Goal: Answer question/provide support

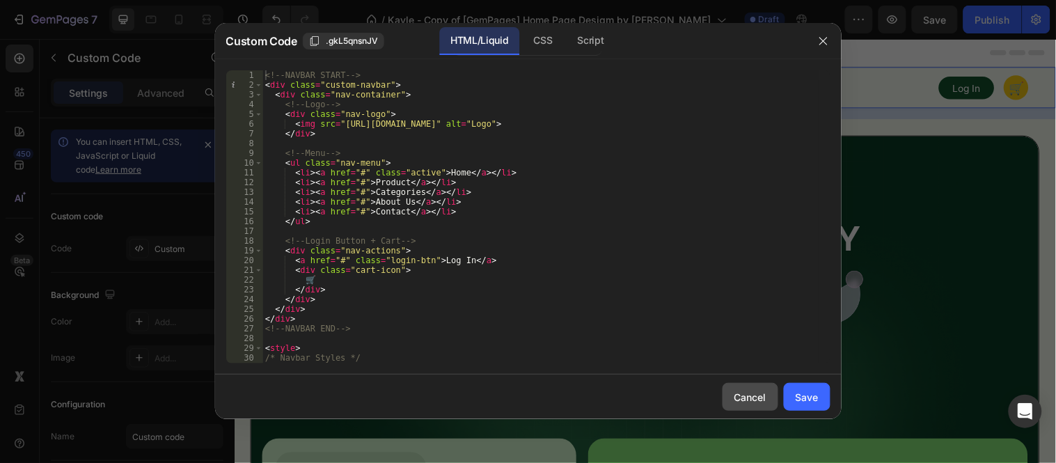
click at [752, 391] on div "Cancel" at bounding box center [750, 397] width 32 height 15
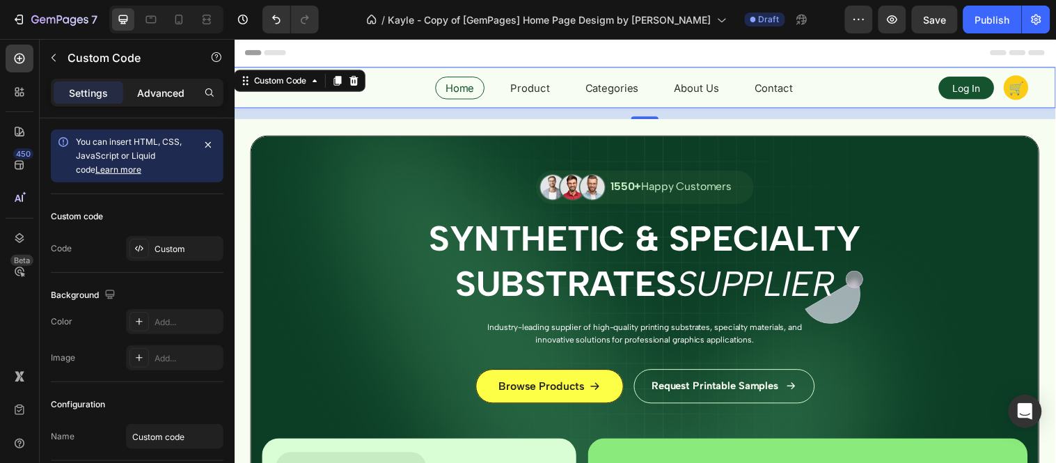
click at [168, 93] on p "Advanced" at bounding box center [160, 93] width 47 height 15
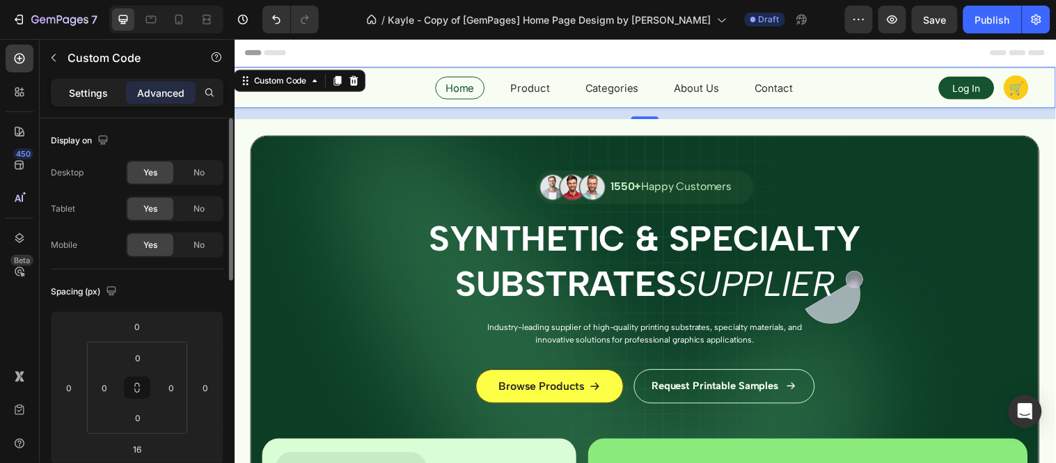
click at [100, 93] on p "Settings" at bounding box center [88, 93] width 39 height 15
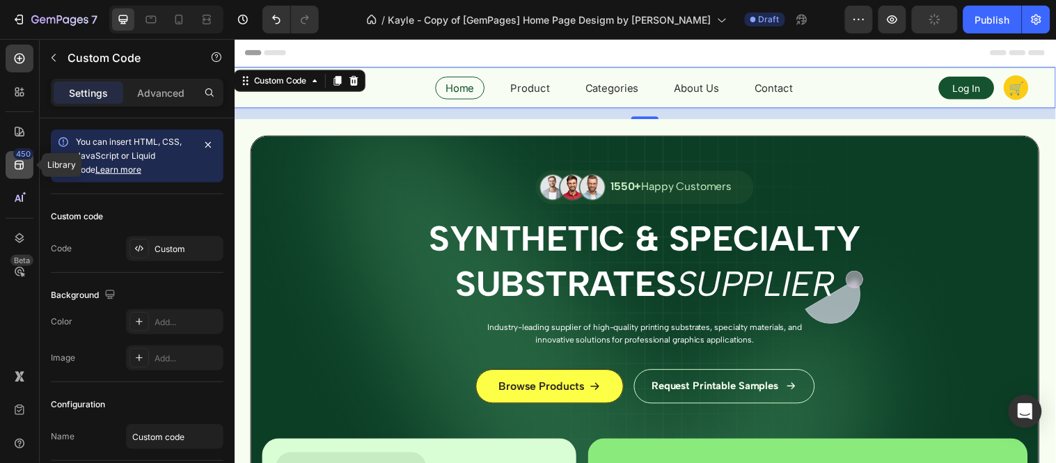
click at [13, 162] on icon at bounding box center [20, 165] width 14 height 14
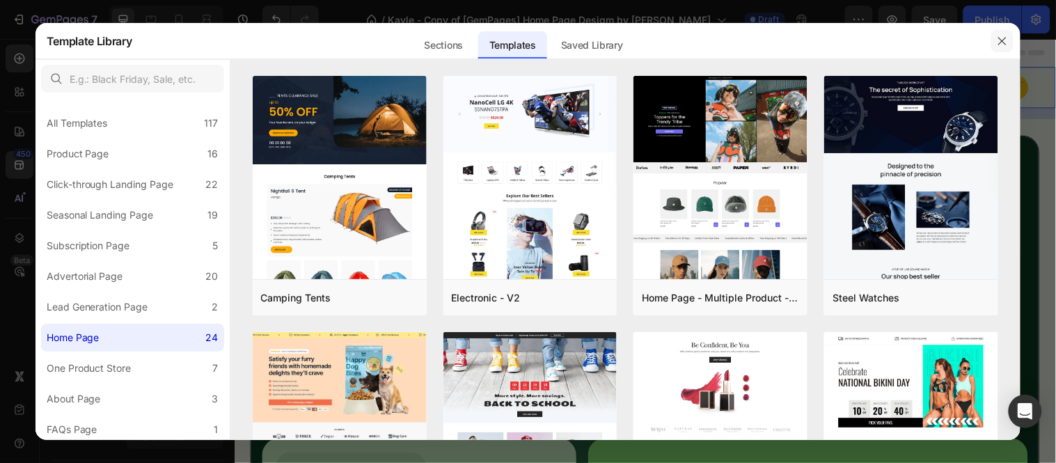
click at [1007, 47] on button "button" at bounding box center [1002, 41] width 22 height 22
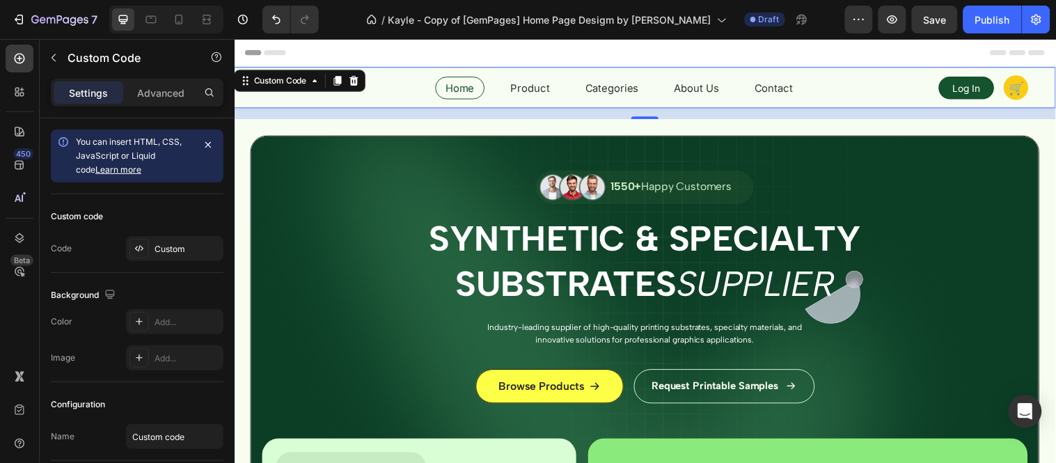
click at [401, 81] on div "Home Product Categories About Us Contact Log In 🛒" at bounding box center [652, 88] width 780 height 28
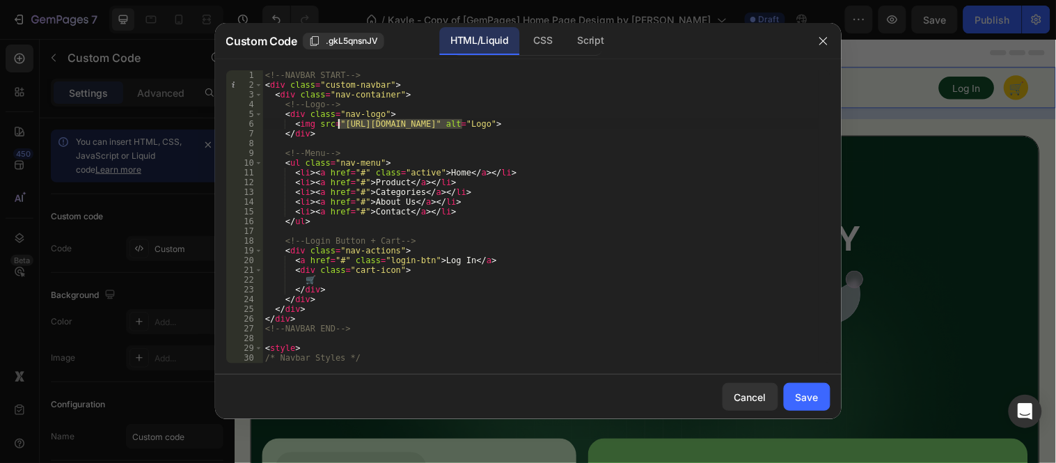
drag, startPoint x: 463, startPoint y: 124, endPoint x: 341, endPoint y: 120, distance: 121.9
click at [341, 120] on div "<!-- NAVBAR START --> < div class = "custom-navbar" > < div class = "nav-contai…" at bounding box center [540, 226] width 556 height 313
paste textarea "[DOMAIN_NAME][URL]"
type textarea "<img src="[URL][DOMAIN_NAME]" alt="Logo">"
click at [816, 398] on div "Save" at bounding box center [807, 397] width 23 height 15
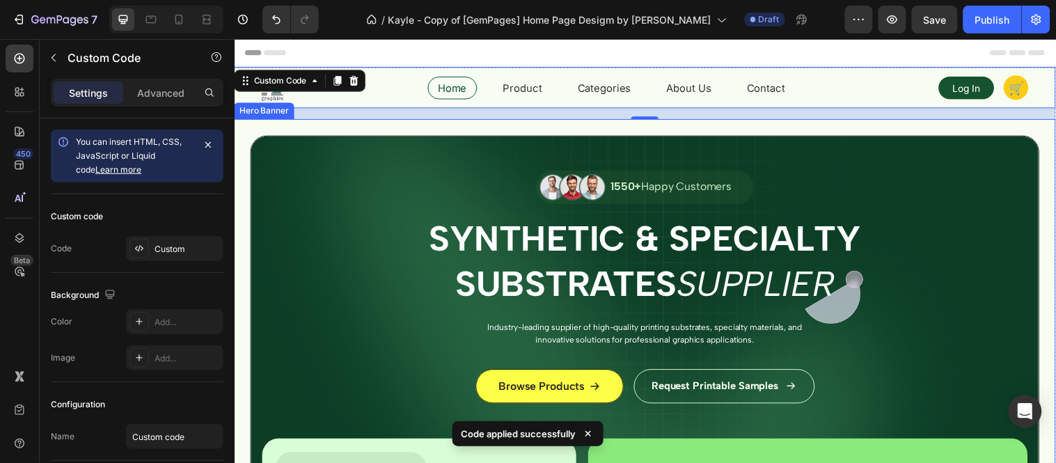
click at [352, 209] on div "Image 1550+ Happy Customers Text Block Row Synthetic & Specialty Substrates Sup…" at bounding box center [651, 394] width 801 height 514
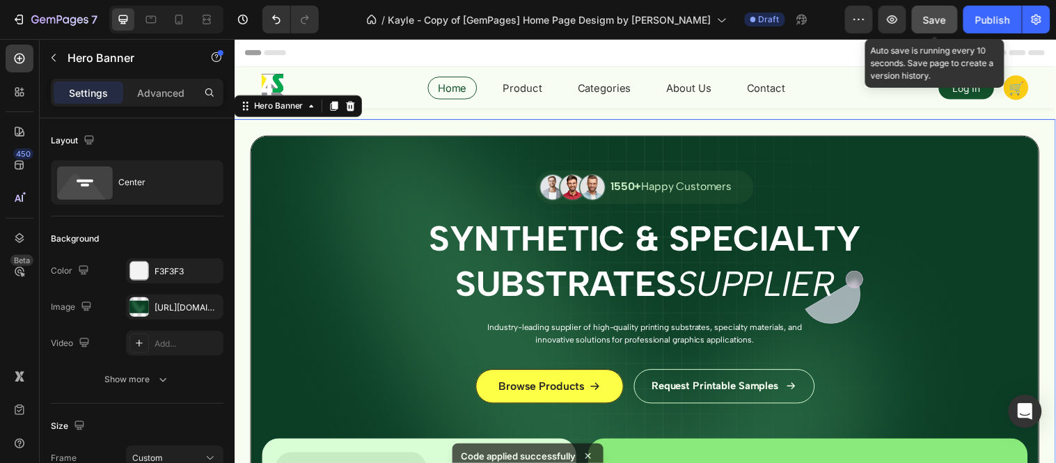
click at [929, 16] on span "Save" at bounding box center [935, 20] width 23 height 12
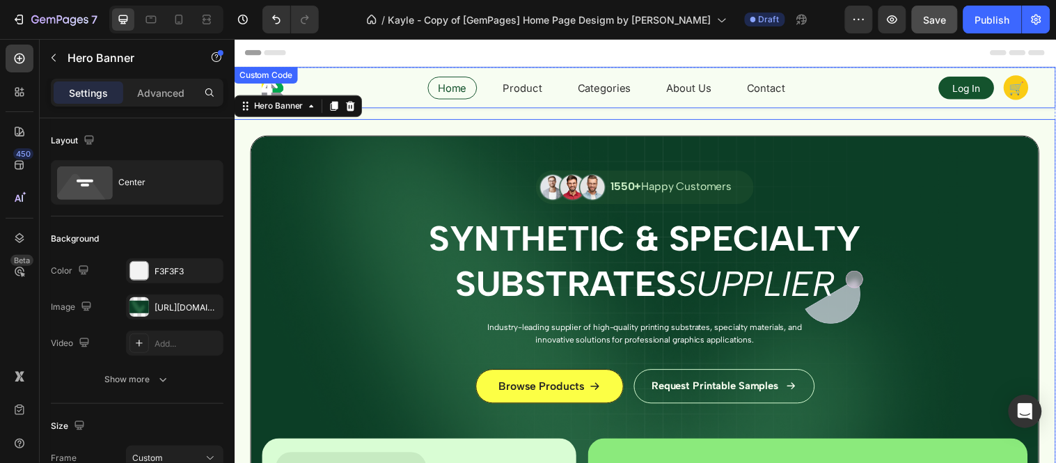
click at [394, 79] on div "Home Product Categories About Us Contact Log In 🛒" at bounding box center [652, 88] width 780 height 28
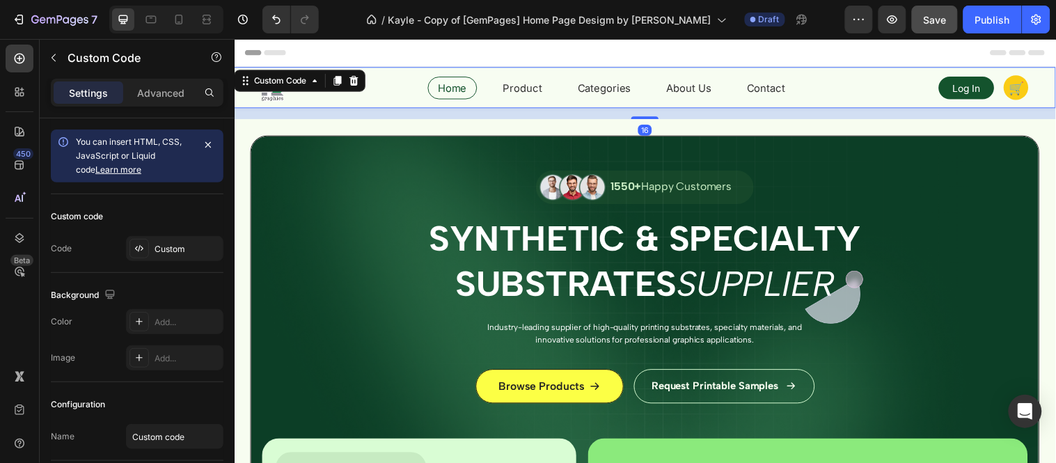
click at [394, 79] on div "Home Product Categories About Us Contact Log In 🛒" at bounding box center [652, 88] width 780 height 28
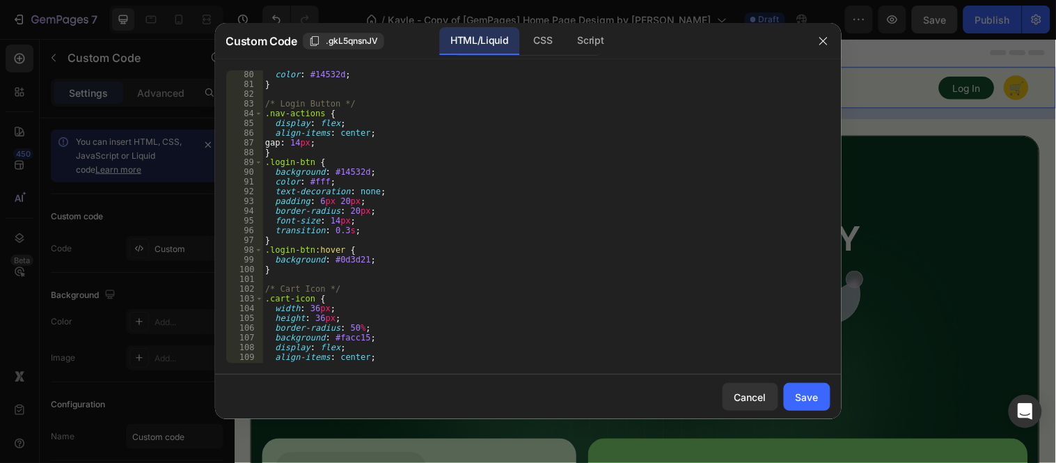
scroll to position [771, 0]
click at [734, 393] on div "Cancel" at bounding box center [750, 397] width 32 height 15
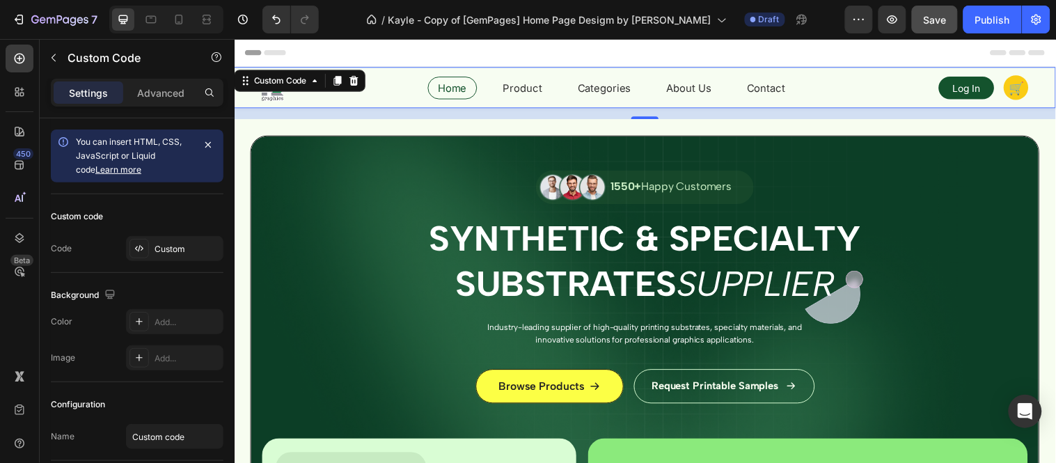
click at [393, 81] on div "Home Product Categories About Us Contact Log In 🛒" at bounding box center [652, 88] width 780 height 28
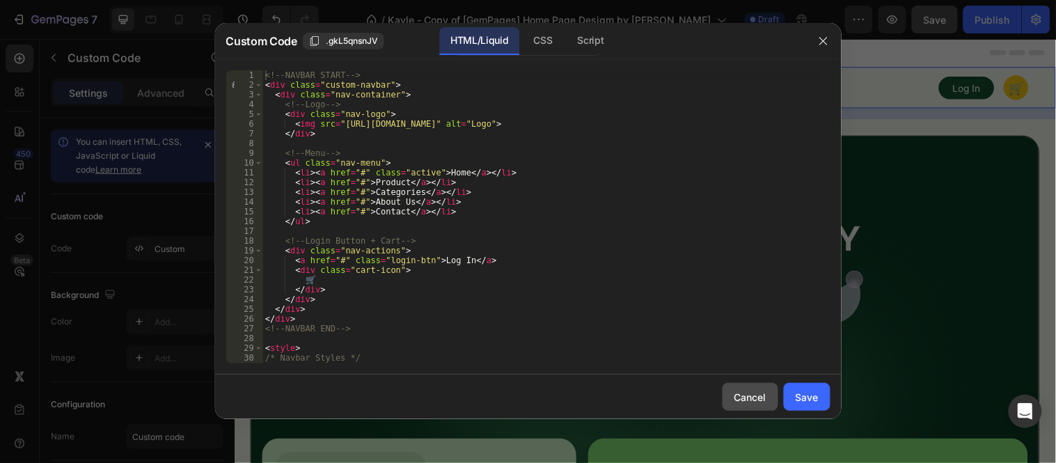
click at [752, 398] on div "Cancel" at bounding box center [750, 397] width 32 height 15
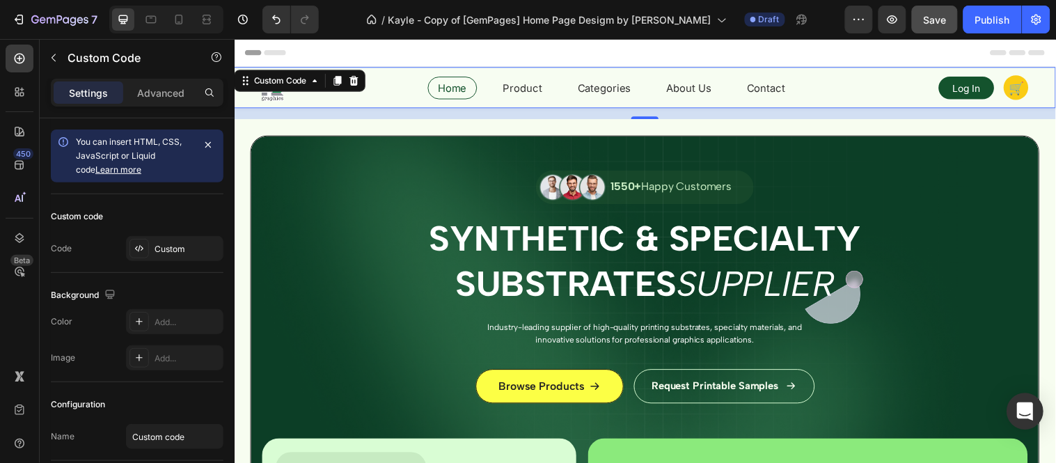
click at [1027, 414] on icon "Open Intercom Messenger" at bounding box center [1025, 411] width 16 height 18
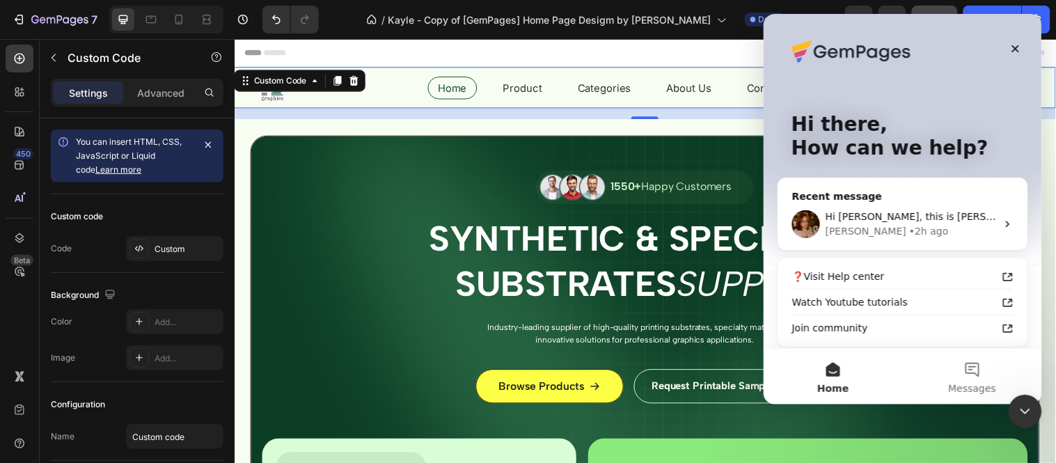
scroll to position [0, 0]
click at [920, 223] on div "[PERSON_NAME] • 2h ago" at bounding box center [910, 230] width 171 height 15
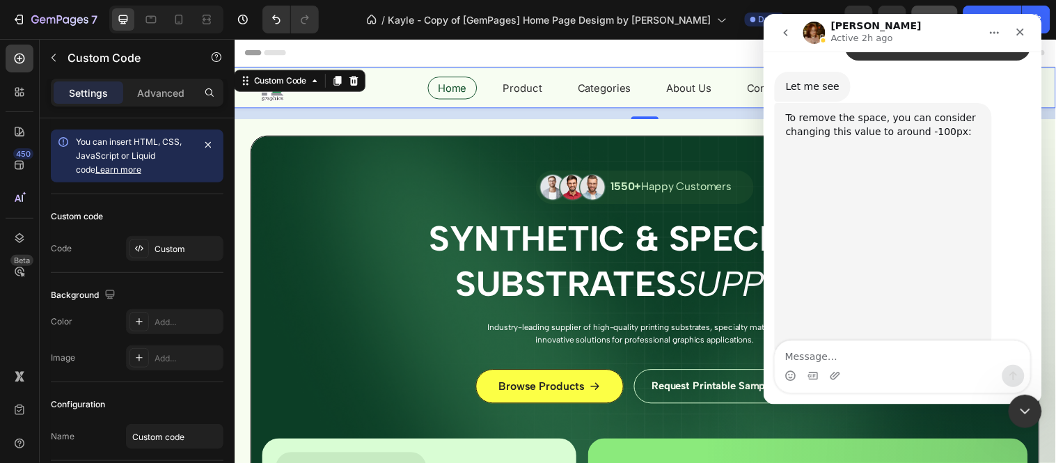
click at [897, 343] on textarea "Message…" at bounding box center [902, 352] width 255 height 24
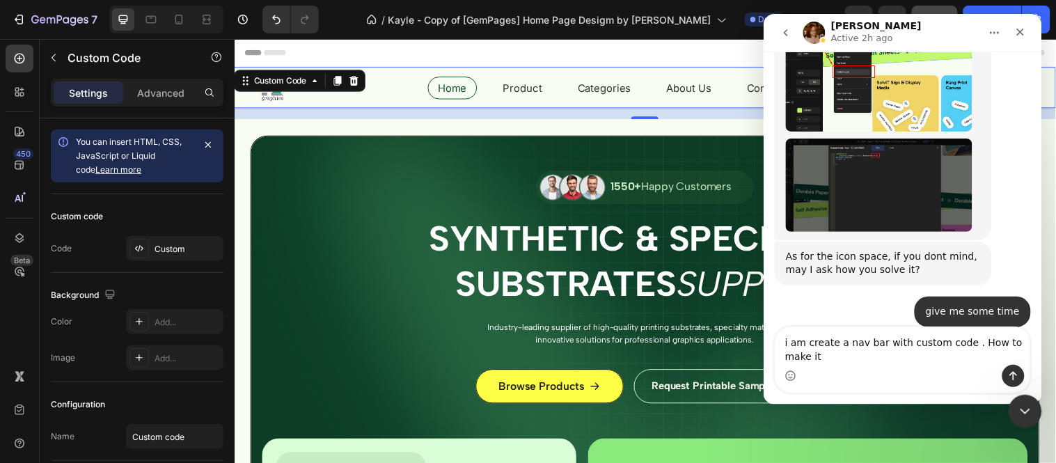
scroll to position [6808, 0]
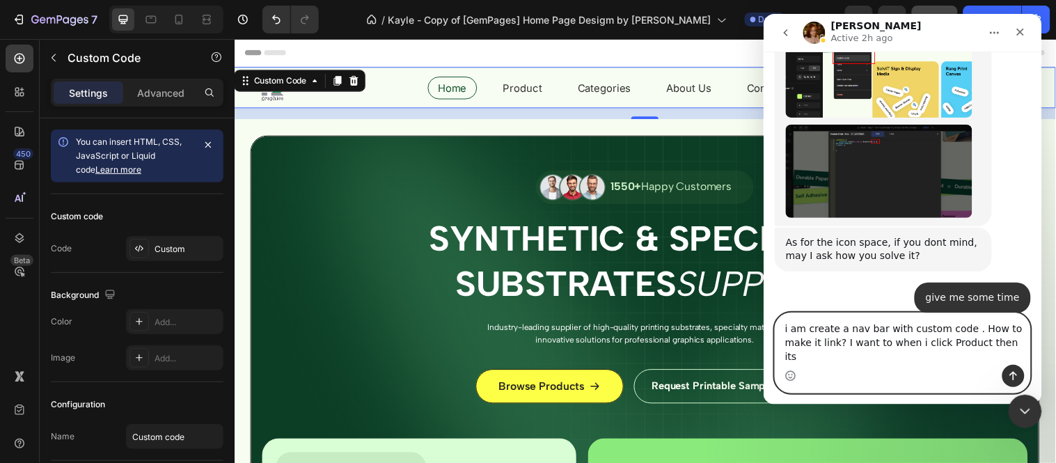
drag, startPoint x: 986, startPoint y: 360, endPoint x: 823, endPoint y: 367, distance: 163.7
click at [823, 367] on div "i am create a nav bar with custom code . How to make it link? I want to when i …" at bounding box center [902, 352] width 255 height 79
paste textarea "When I click on the product, it will take me to the product page."
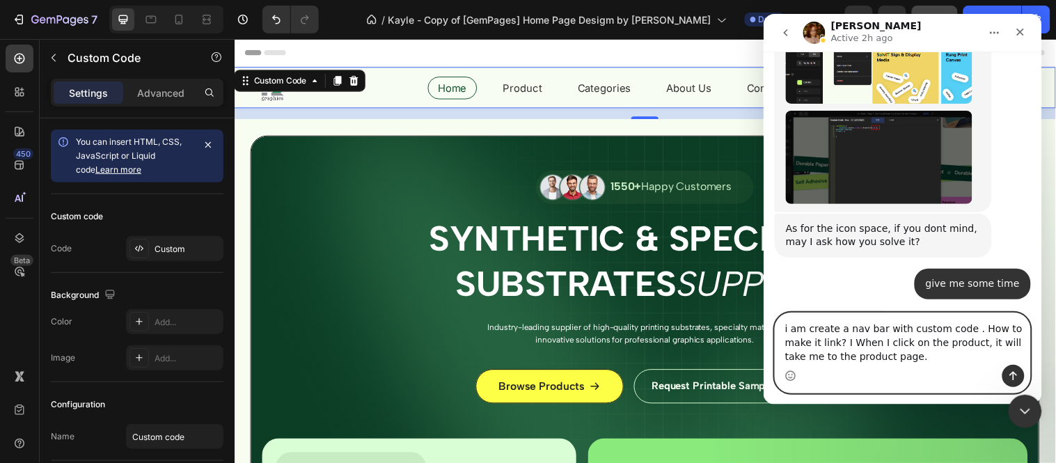
click at [896, 357] on textarea "i am create a nav bar with custom code . How to make it link? I When I click on…" at bounding box center [902, 339] width 255 height 52
paste textarea "When I click on a category, it takes me to the collection page."
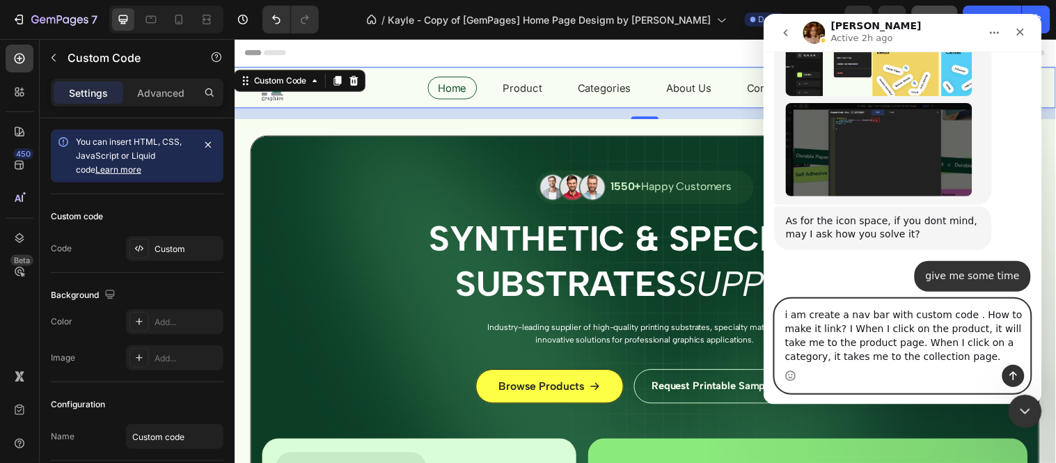
scroll to position [6836, 0]
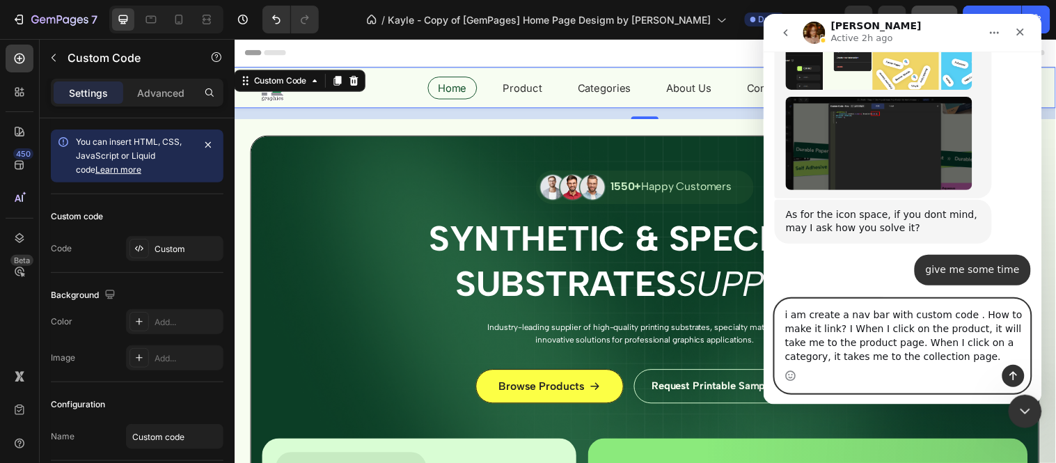
paste textarea "The rest will be taken to their related pages like this."
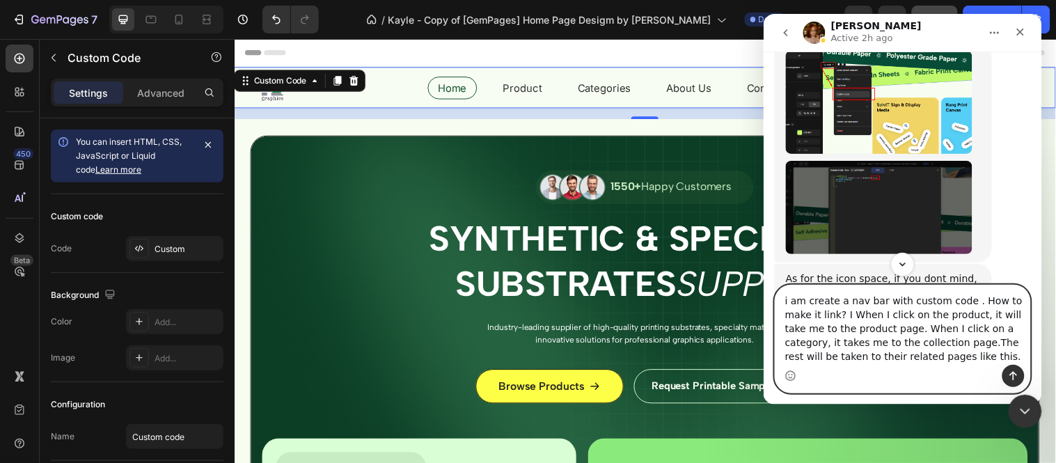
scroll to position [6850, 0]
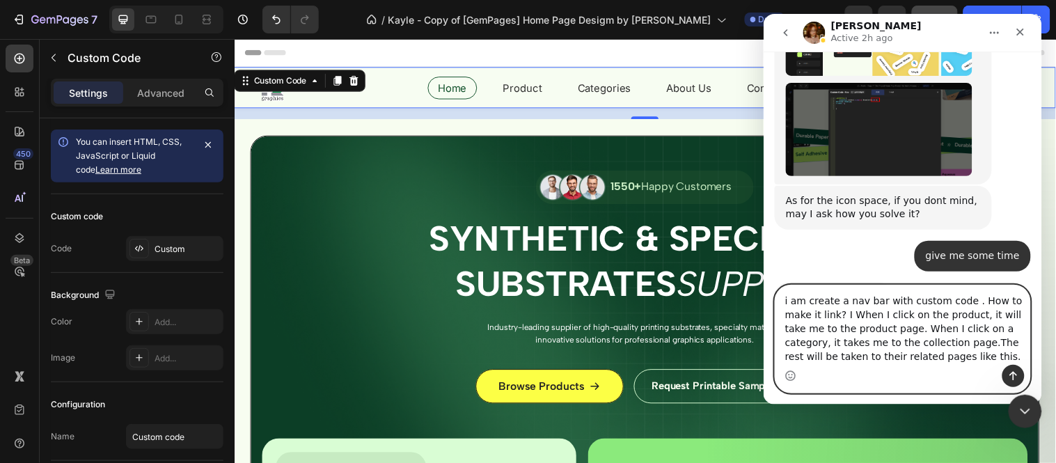
click at [930, 345] on textarea "i am create a nav bar with custom code . How to make it link? I When I click on…" at bounding box center [902, 324] width 255 height 79
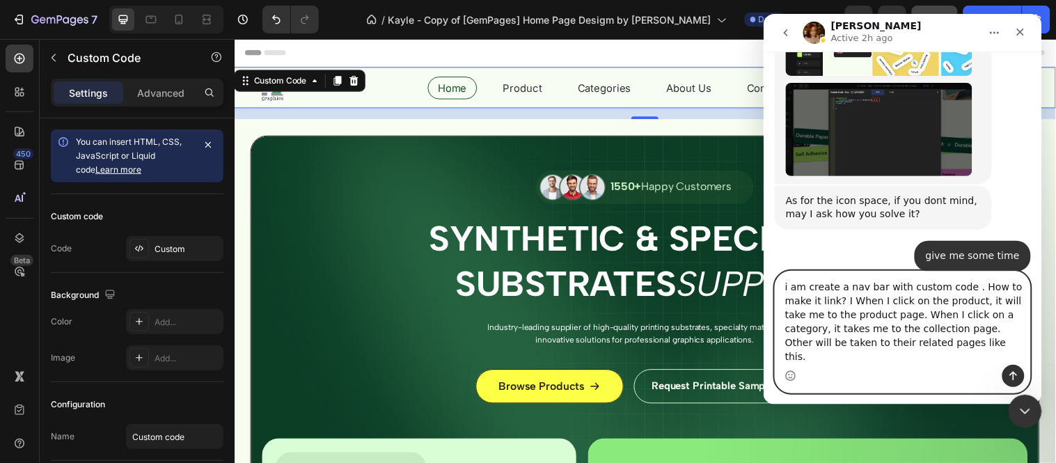
type textarea "i am create a nav bar with custom code . How to make it link? I When I click on…"
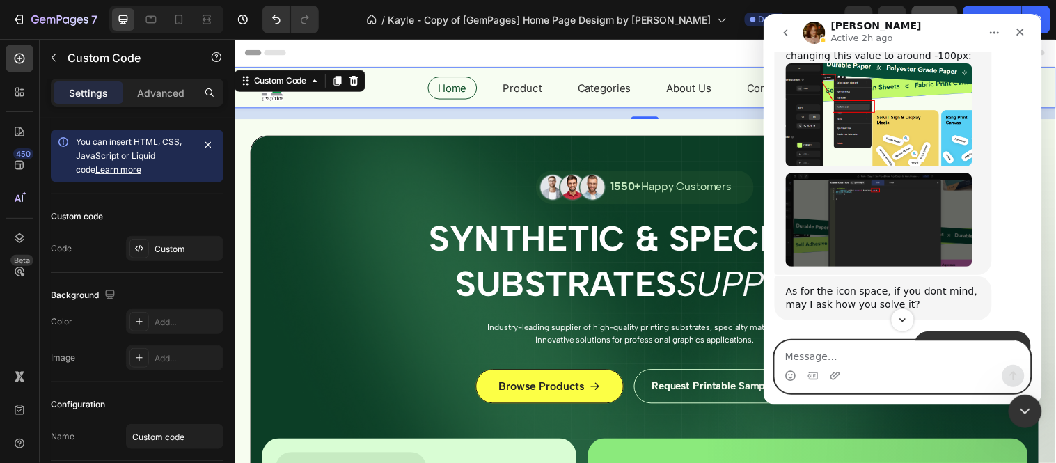
scroll to position [6971, 0]
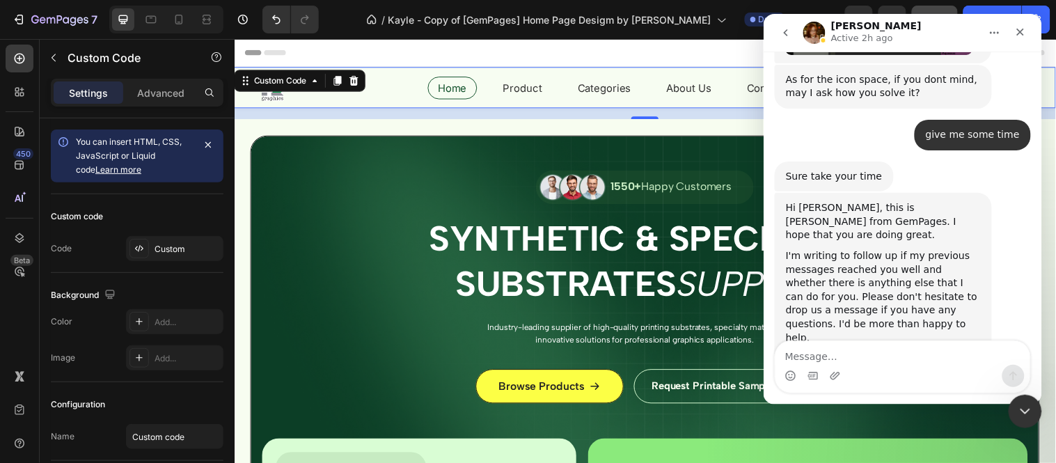
click at [414, 81] on div "Home Product Categories About Us Contact Log In 🛒" at bounding box center [652, 88] width 780 height 28
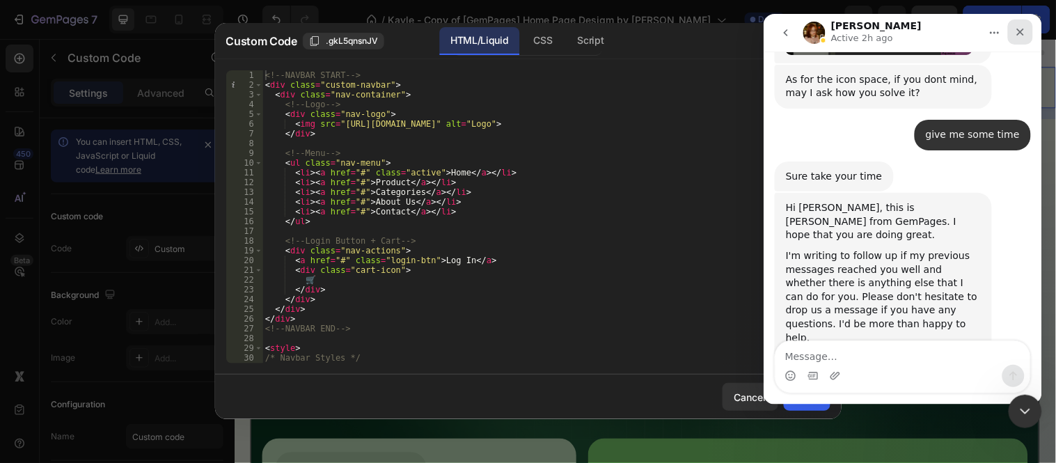
click at [1021, 30] on icon "Close" at bounding box center [1020, 32] width 8 height 8
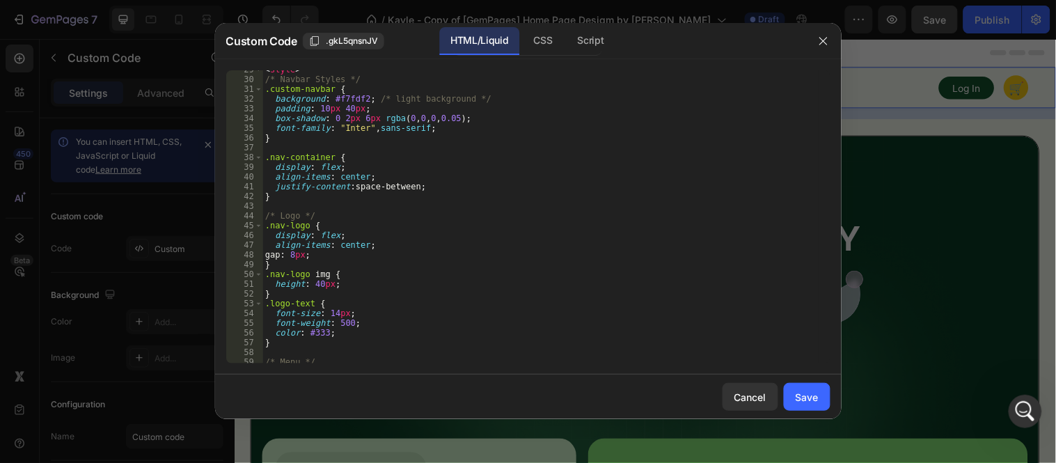
scroll to position [278, 0]
click at [331, 338] on div "< style > /* Navbar Styles */ .custom-navbar { background : #f7fdf2 ; /* light …" at bounding box center [540, 221] width 556 height 313
paste textarea "#FFFFFF"
type textarea "color: ##FFFFFF;"
click at [818, 397] on div "Save" at bounding box center [807, 397] width 23 height 15
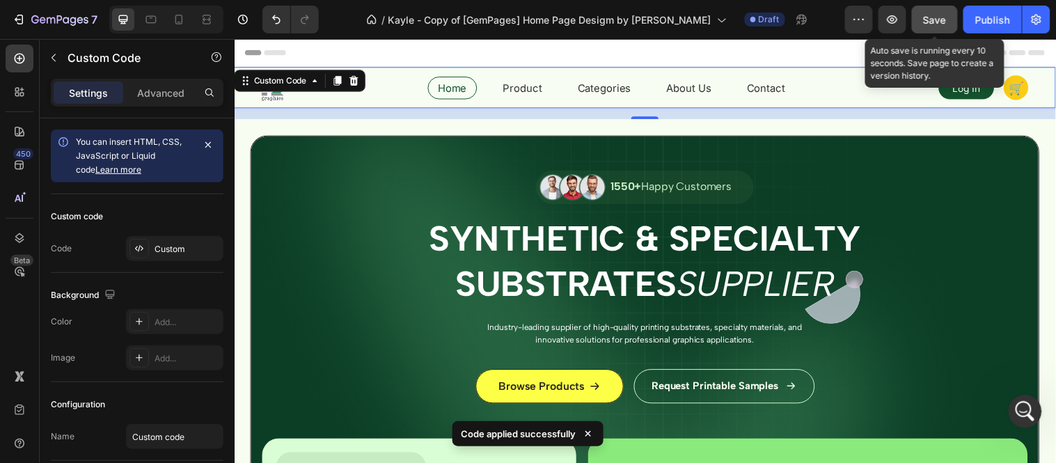
click at [934, 10] on button "Save" at bounding box center [935, 20] width 46 height 28
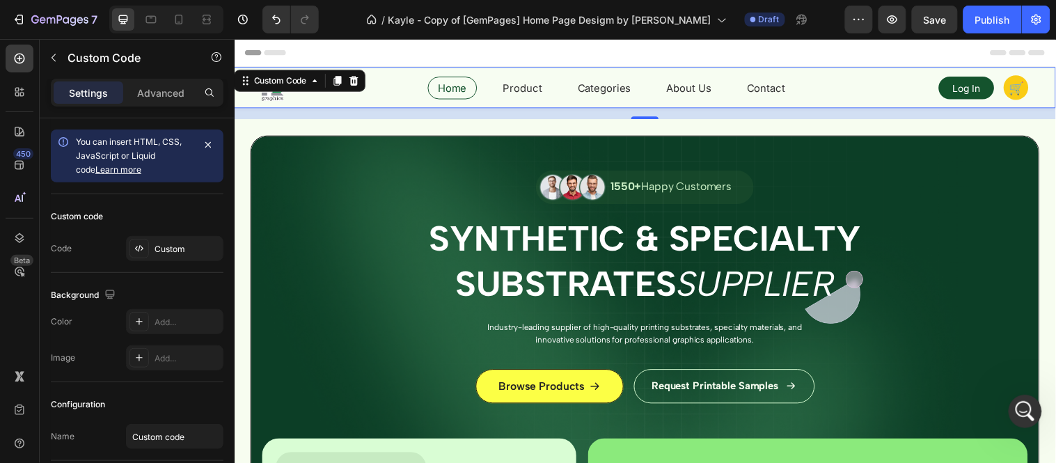
click at [411, 84] on div "Home Product Categories About Us Contact Log In 🛒" at bounding box center [652, 88] width 780 height 28
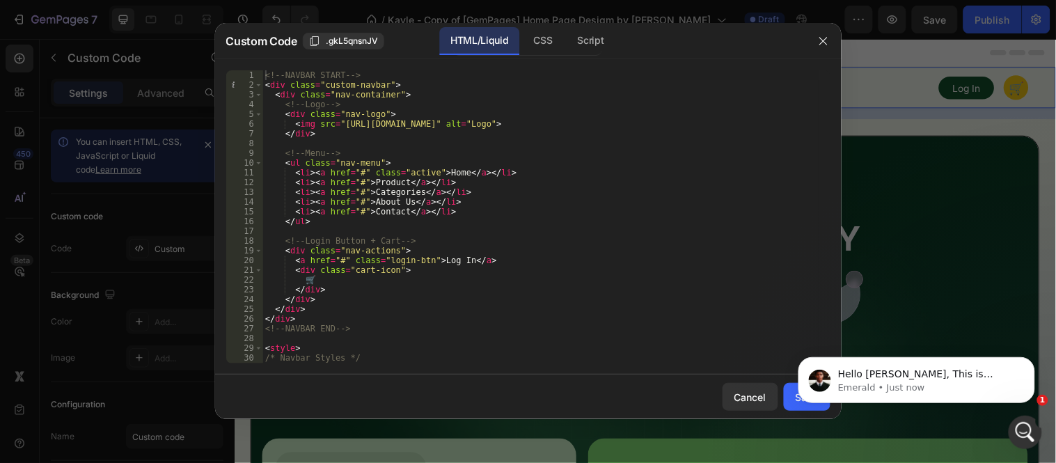
scroll to position [7120, 0]
click at [911, 381] on p "Emerald • Just now" at bounding box center [927, 387] width 180 height 13
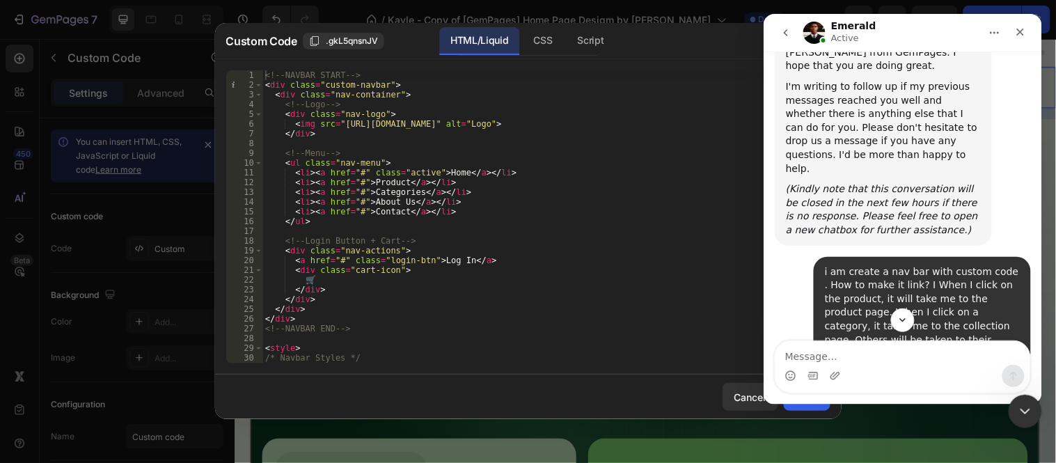
scroll to position [7143, 0]
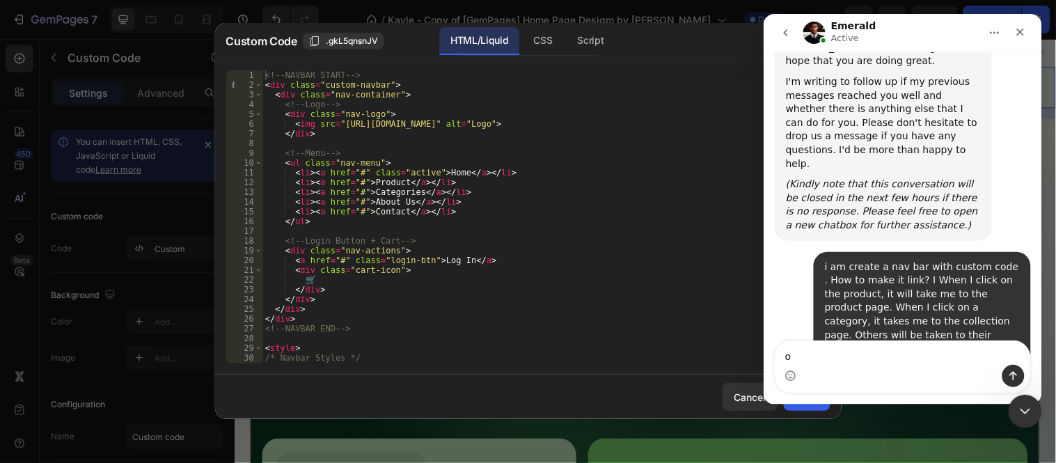
type textarea "ok"
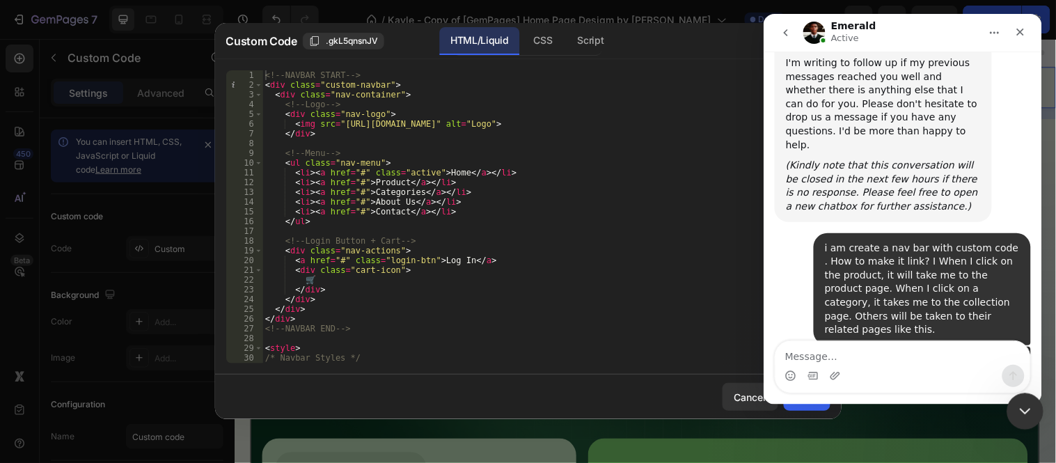
scroll to position [7161, 0]
click at [1025, 404] on icon "Close Intercom Messenger" at bounding box center [1022, 409] width 17 height 17
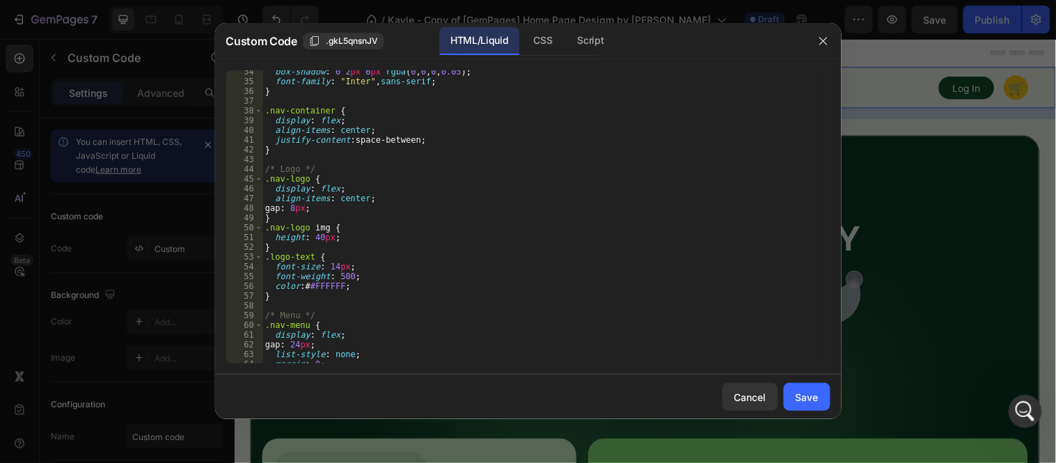
scroll to position [324, 0]
drag, startPoint x: 344, startPoint y: 284, endPoint x: 276, endPoint y: 285, distance: 67.5
click at [276, 285] on div "box-shadow : 0 2 px 6 px rgba ( 0 , 0 , 0 , 0.05 ) ; font-family : " Inter " , …" at bounding box center [540, 223] width 556 height 313
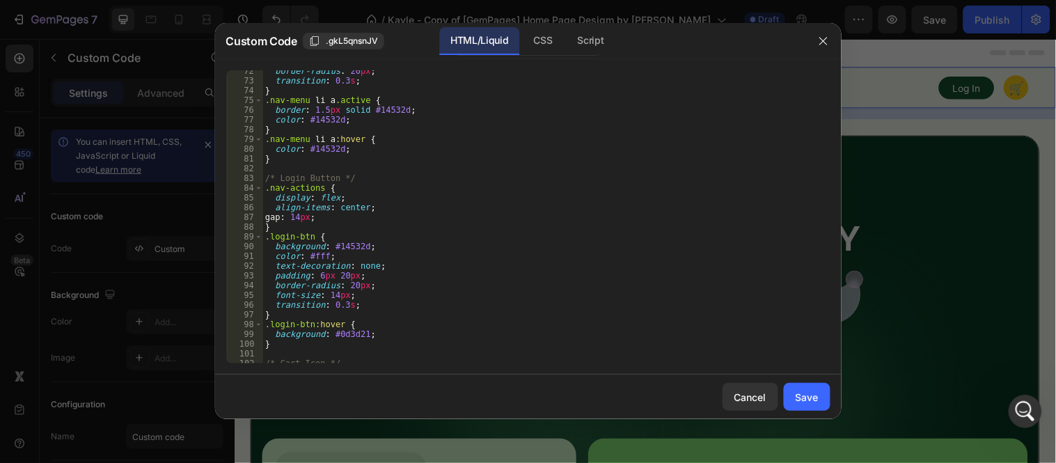
scroll to position [696, 0]
drag, startPoint x: 335, startPoint y: 255, endPoint x: 276, endPoint y: 256, distance: 58.5
click at [276, 256] on div "border-radius : 20 px ; transition : 0.3 s ; } .nav-menu li a .active { border …" at bounding box center [540, 222] width 556 height 313
paste textarea "#FFFFFF"
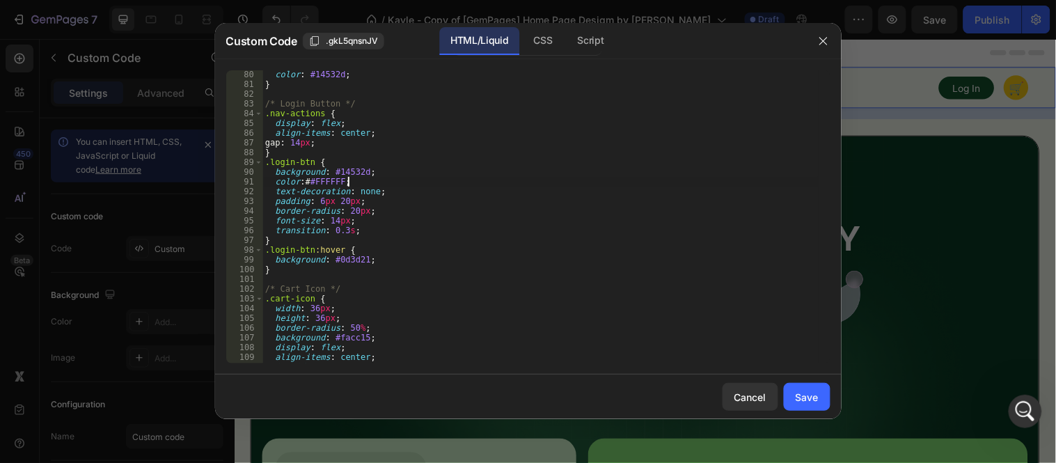
scroll to position [771, 0]
type textarea "color: ##FFFFFF;"
click at [791, 391] on button "Save" at bounding box center [807, 397] width 47 height 28
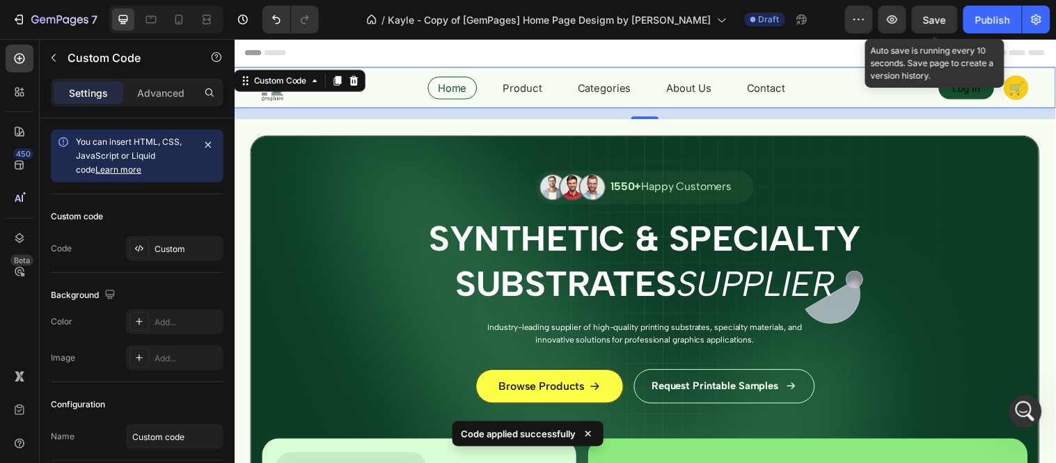
click at [936, 18] on span "Save" at bounding box center [935, 20] width 23 height 12
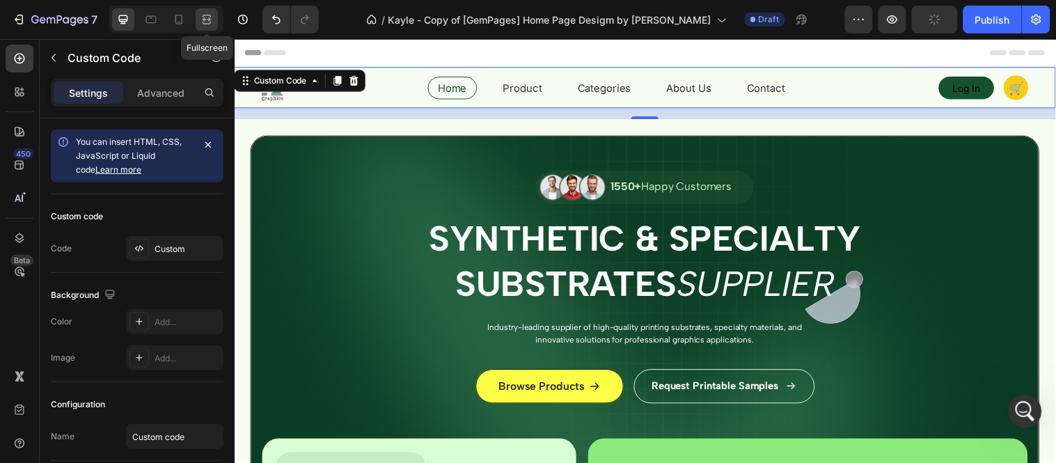
click at [204, 22] on icon at bounding box center [207, 23] width 8 height 3
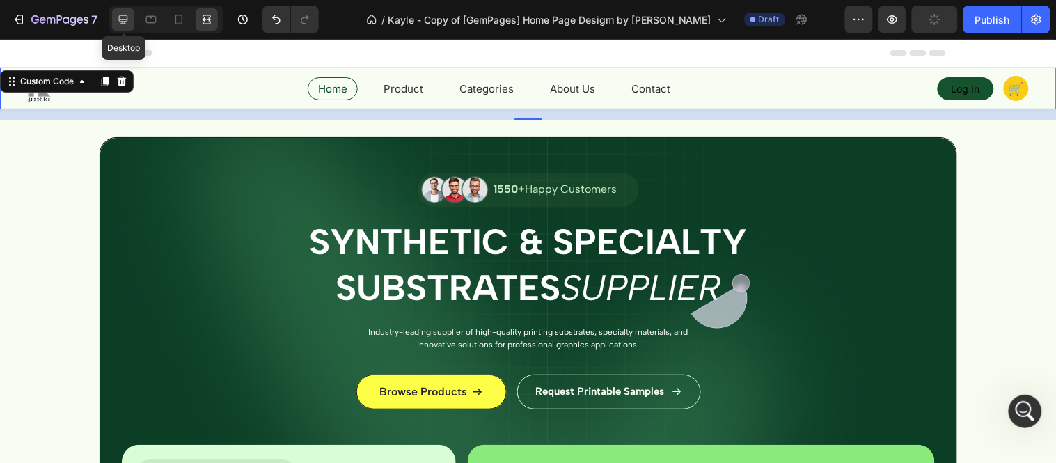
click at [133, 19] on div at bounding box center [123, 19] width 22 height 22
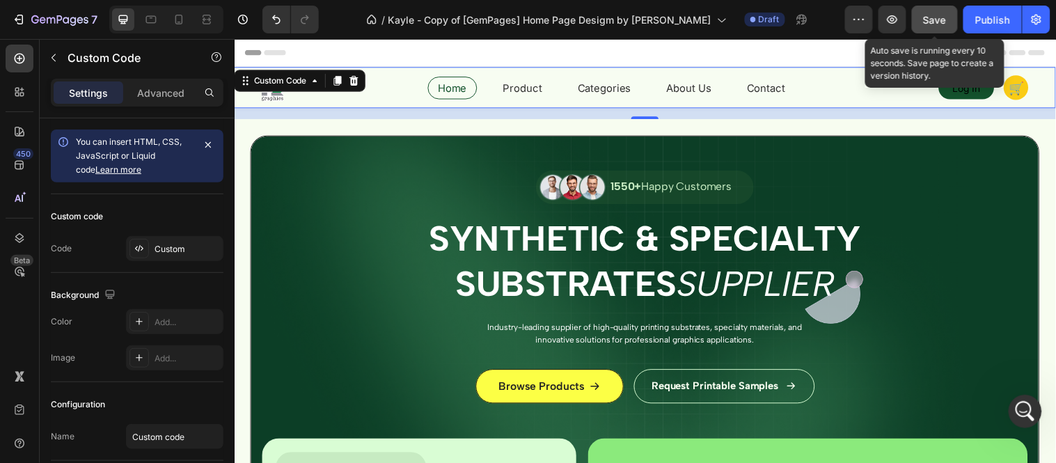
click at [919, 22] on button "Save" at bounding box center [935, 20] width 46 height 28
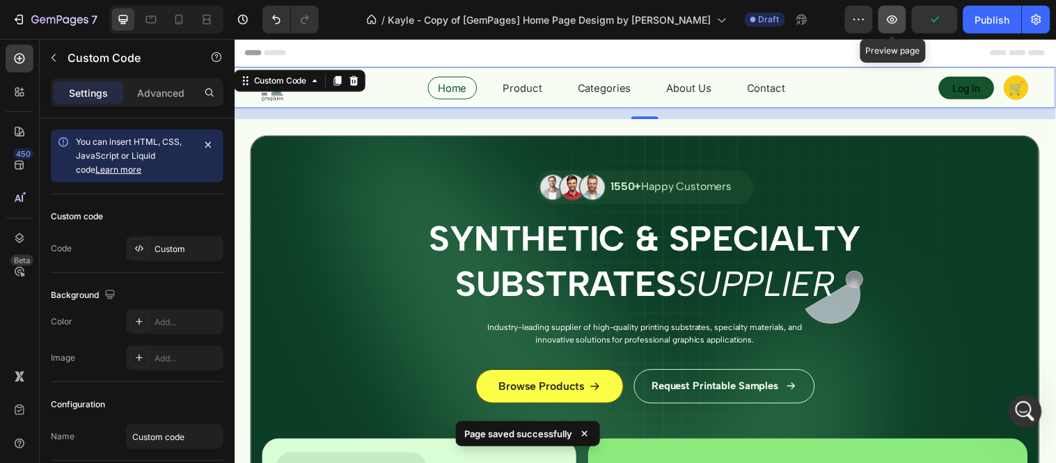
click at [899, 25] on icon "button" at bounding box center [892, 20] width 14 height 14
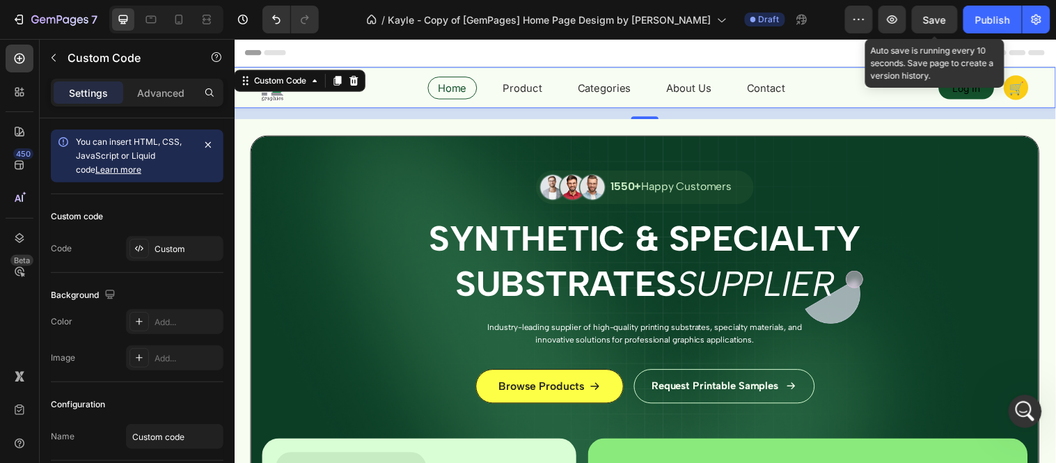
click at [947, 14] on span "Save" at bounding box center [935, 20] width 23 height 12
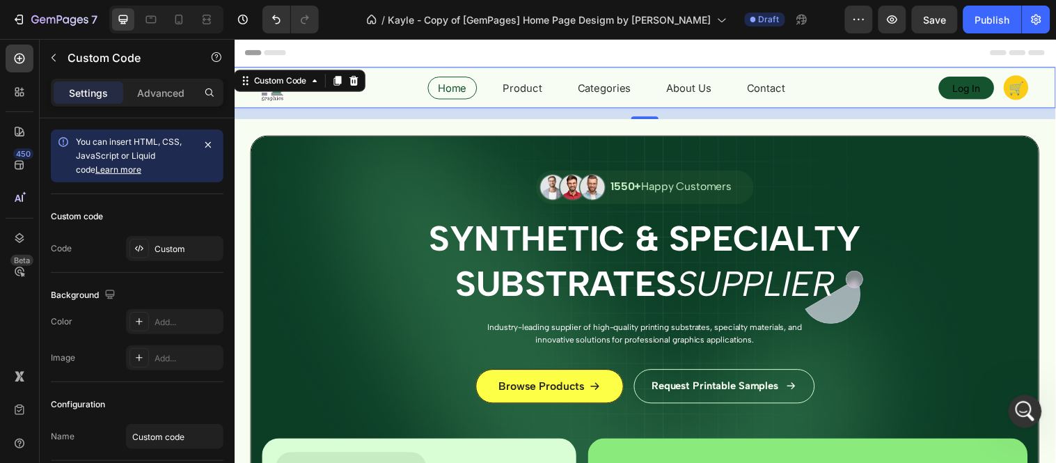
click at [406, 81] on div "Home Product Categories About Us Contact Log In 🛒" at bounding box center [652, 88] width 780 height 28
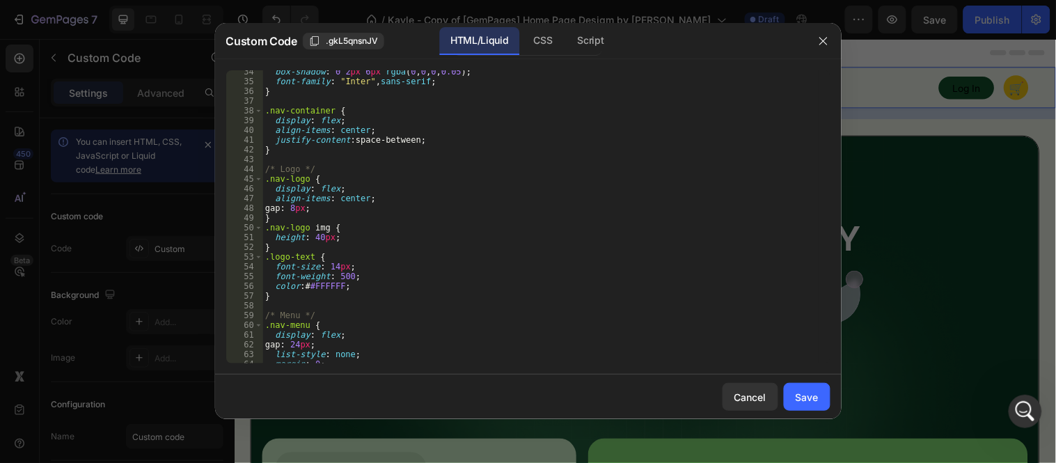
scroll to position [7215, 0]
click at [313, 284] on div "box-shadow : 0 2 px 6 px rgba ( 0 , 0 , 0 , 0.05 ) ; font-family : " Inter " , …" at bounding box center [540, 223] width 556 height 313
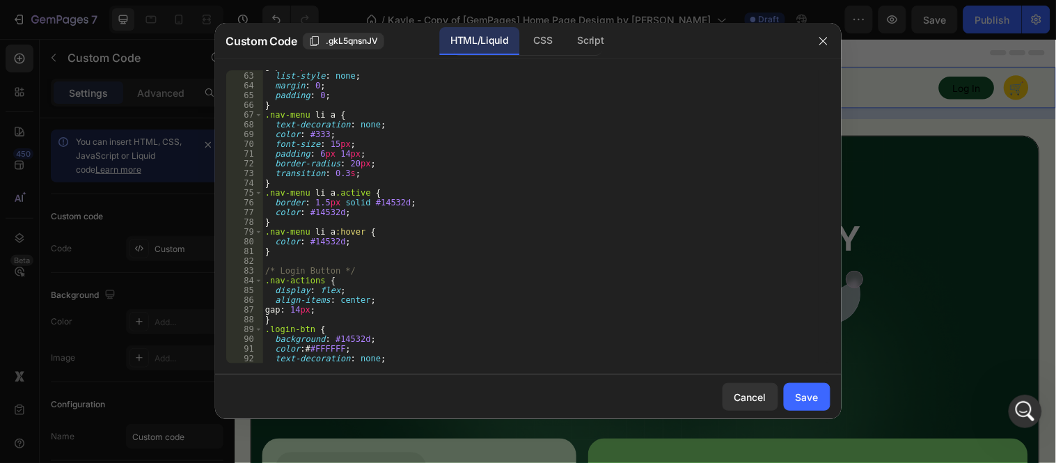
scroll to position [603, 0]
click at [318, 346] on div "gap : 24 px ; list-style : none ; margin : 0 ; padding : 0 ; } .nav-menu li a {…" at bounding box center [540, 217] width 556 height 313
drag, startPoint x: 349, startPoint y: 347, endPoint x: 268, endPoint y: 348, distance: 81.5
click at [268, 348] on div "gap : 24 px ; list-style : none ; margin : 0 ; padding : 0 ; } .nav-menu li a {…" at bounding box center [540, 217] width 556 height 313
click at [397, 322] on div "gap : 24 px ; list-style : none ; margin : 0 ; padding : 0 ; } .nav-menu li a {…" at bounding box center [540, 217] width 556 height 313
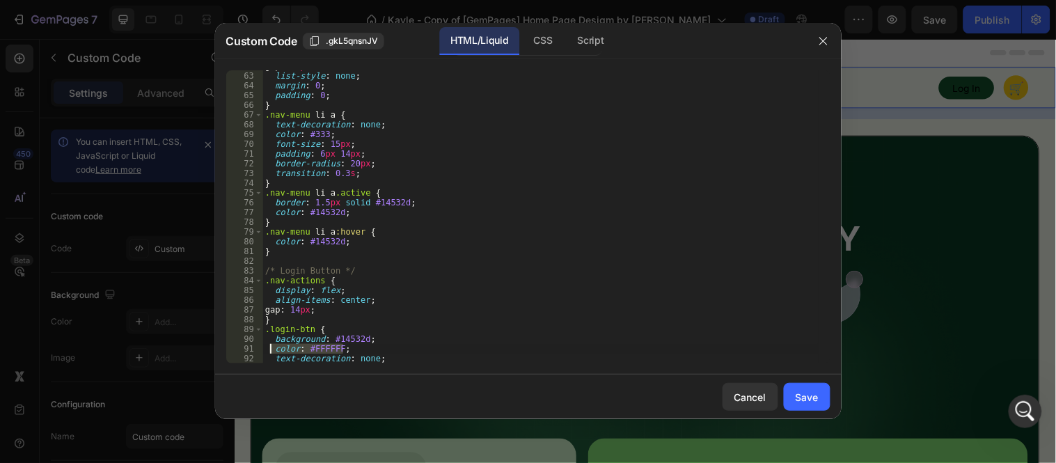
type textarea "}"
click at [812, 393] on div "Save" at bounding box center [807, 397] width 23 height 15
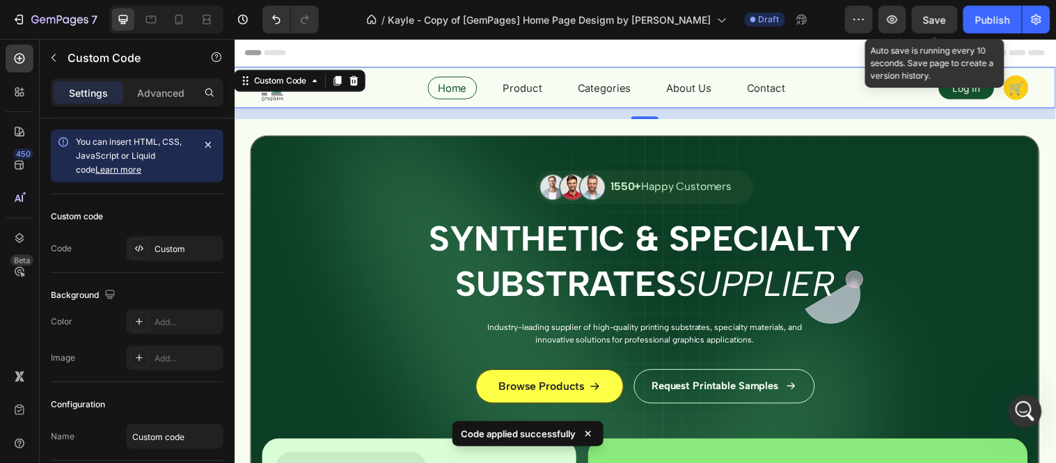
click at [943, 14] on span "Save" at bounding box center [935, 20] width 23 height 12
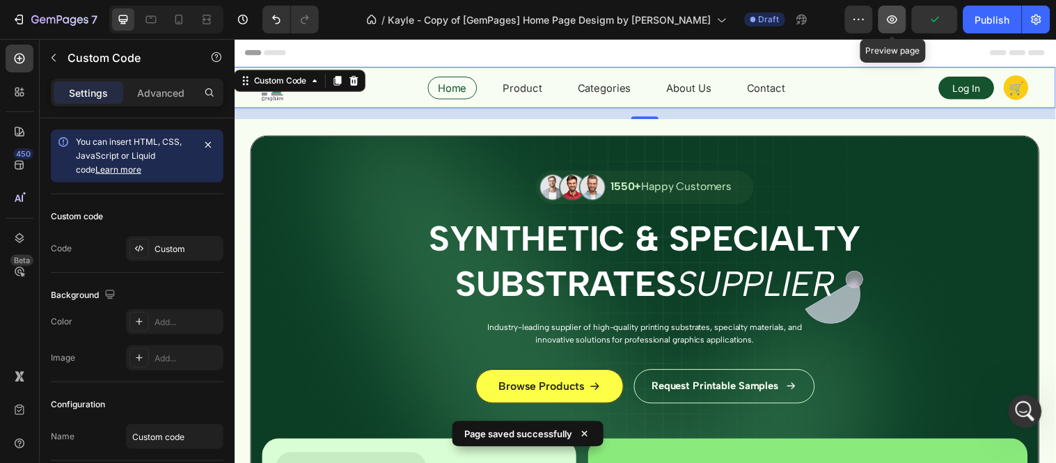
click at [902, 22] on button "button" at bounding box center [893, 20] width 28 height 28
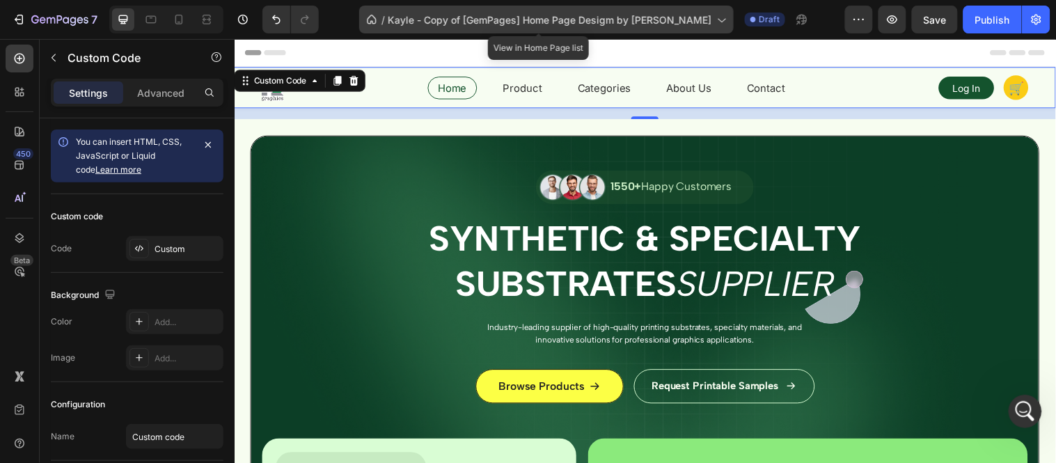
scroll to position [7215, 0]
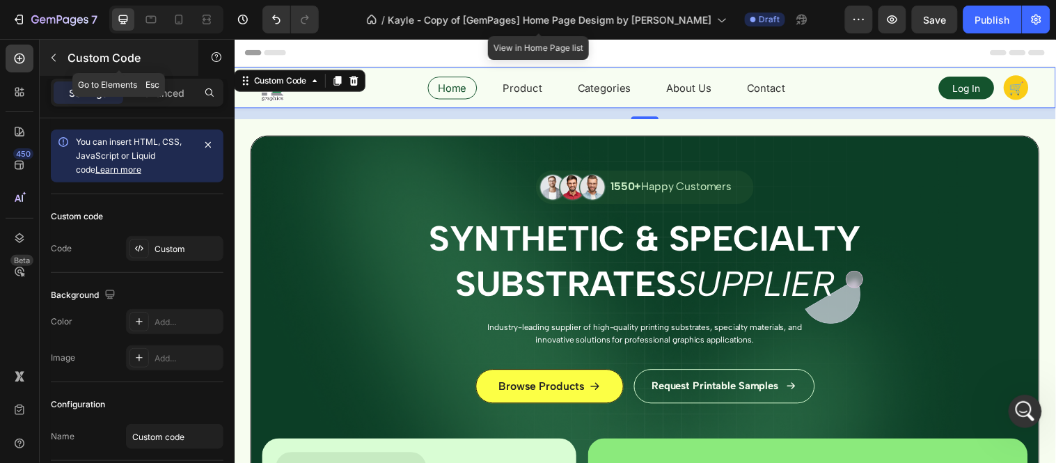
click at [70, 47] on div "Custom Code" at bounding box center [119, 58] width 159 height 36
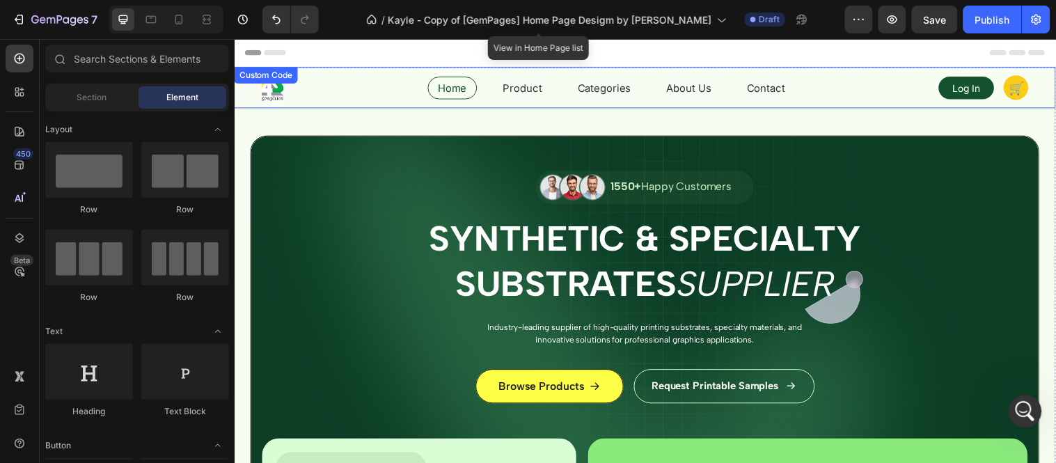
click at [333, 79] on div "Home Product Categories About Us Contact Log In 🛒" at bounding box center [652, 88] width 780 height 28
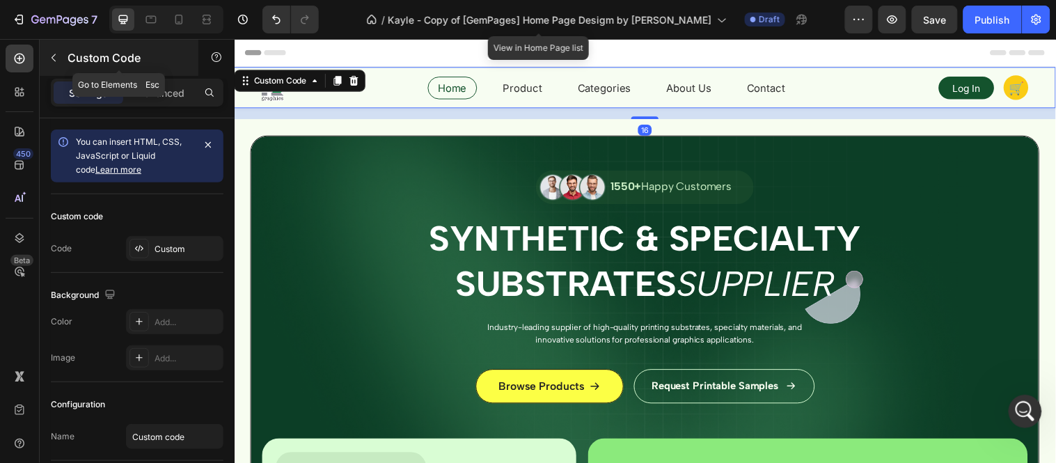
click at [50, 72] on div "Custom Code" at bounding box center [119, 58] width 159 height 36
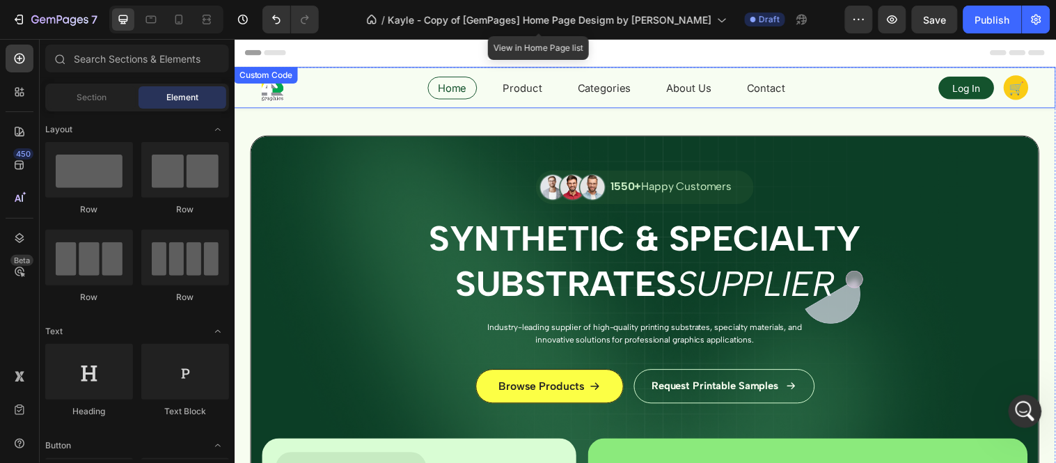
click at [326, 90] on div "Home Product Categories About Us Contact Log In 🛒 Custom Code" at bounding box center [651, 88] width 835 height 42
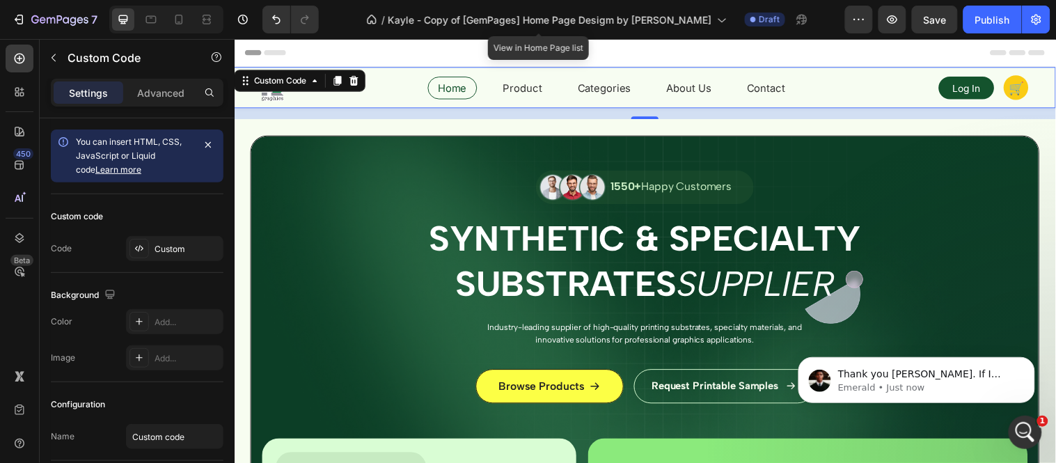
scroll to position [7271, 0]
click at [983, 388] on p "Emerald • Just now" at bounding box center [927, 387] width 180 height 13
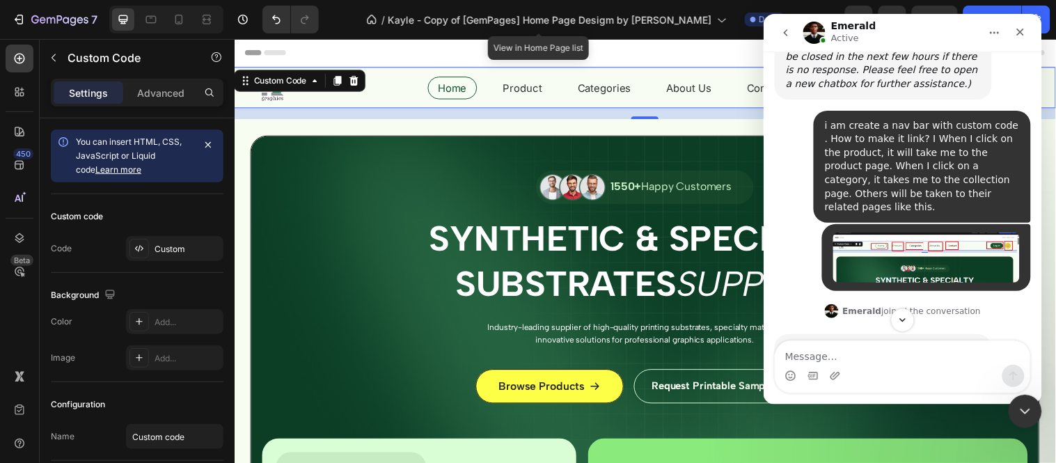
scroll to position [7294, 0]
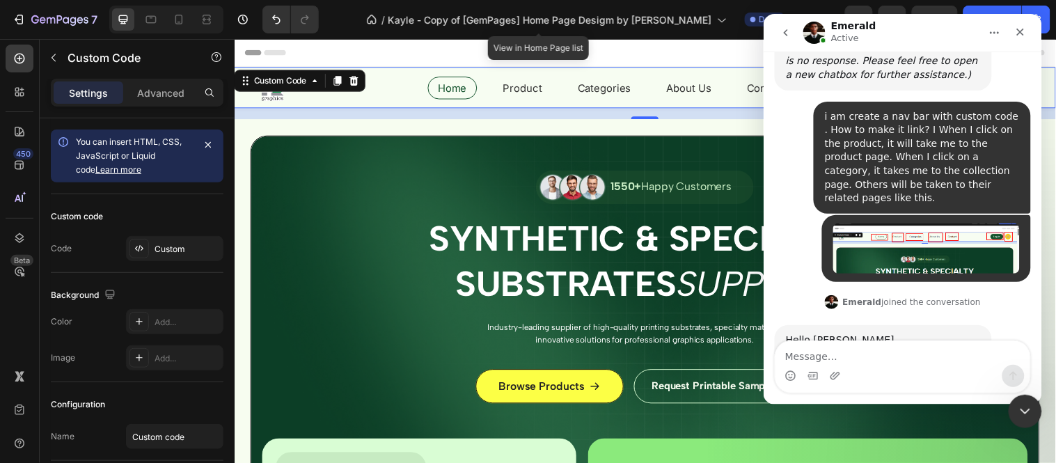
click at [875, 343] on textarea "Message…" at bounding box center [902, 352] width 255 height 24
click at [848, 351] on textarea "Message…" at bounding box center [902, 352] width 255 height 24
copy div "correct"
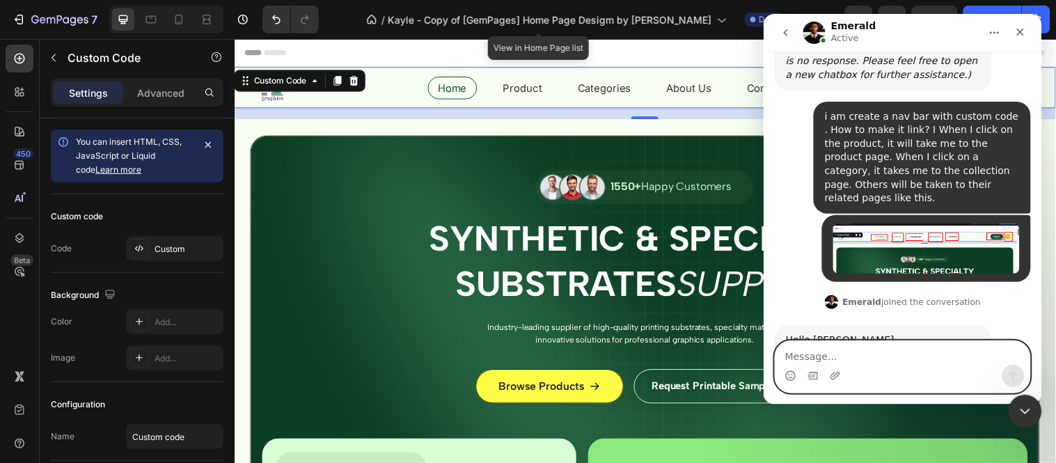
click at [822, 356] on textarea "Message…" at bounding box center [902, 352] width 255 height 24
paste textarea "correct"
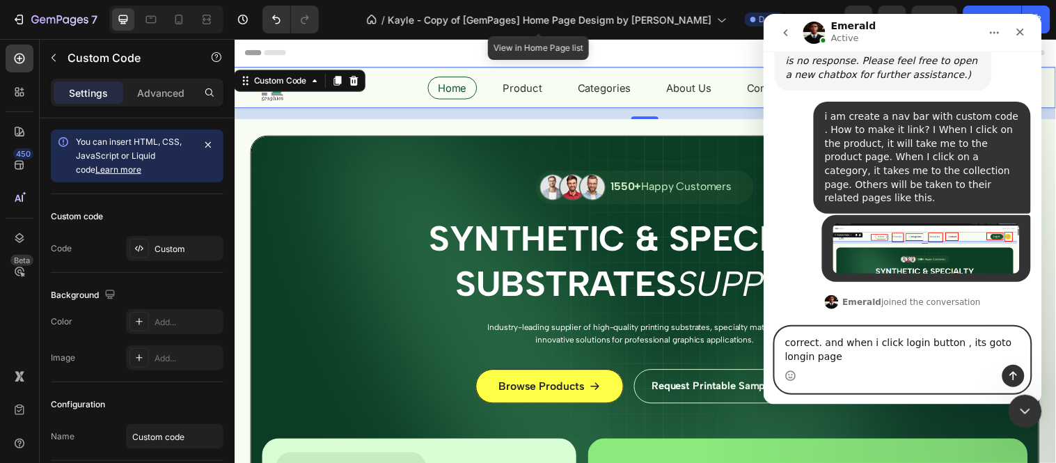
scroll to position [7308, 0]
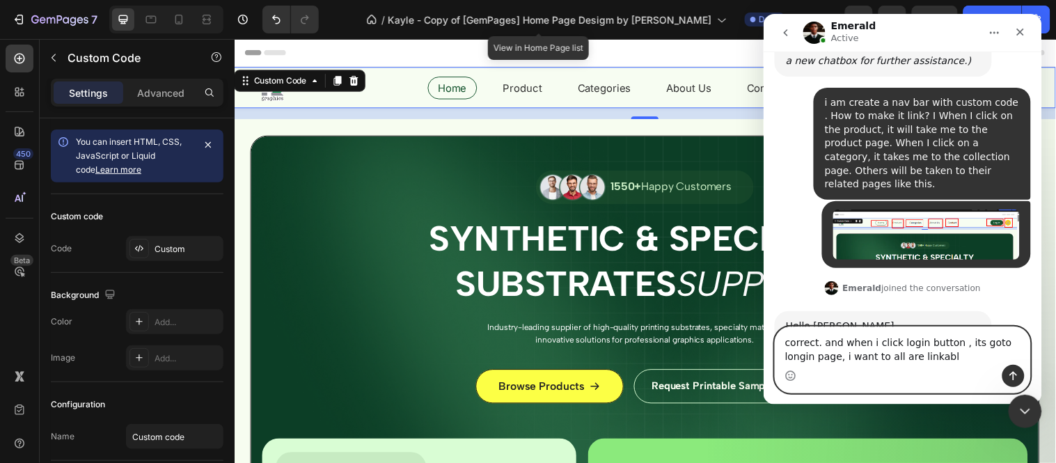
type textarea "correct. and when i click login button , its goto longin page, i want to all ar…"
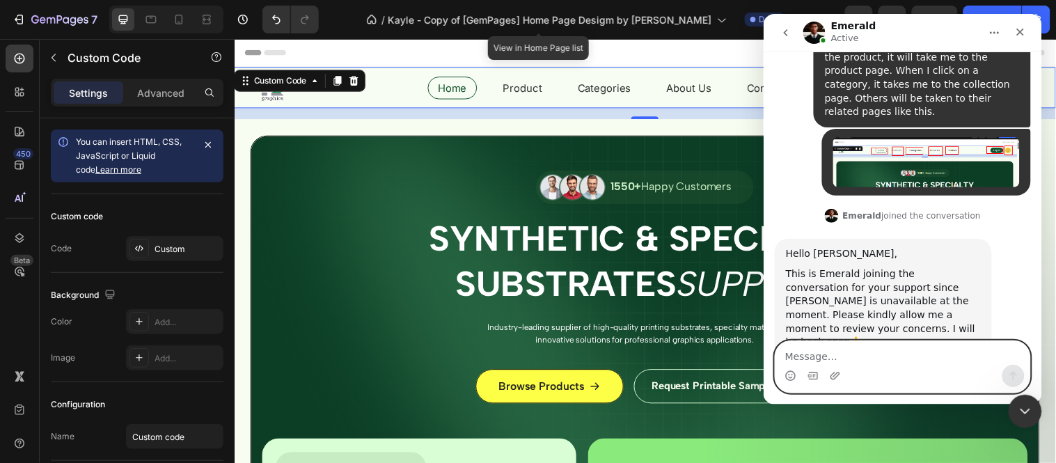
scroll to position [7380, 0]
click at [894, 356] on textarea "Message…" at bounding box center [902, 352] width 255 height 24
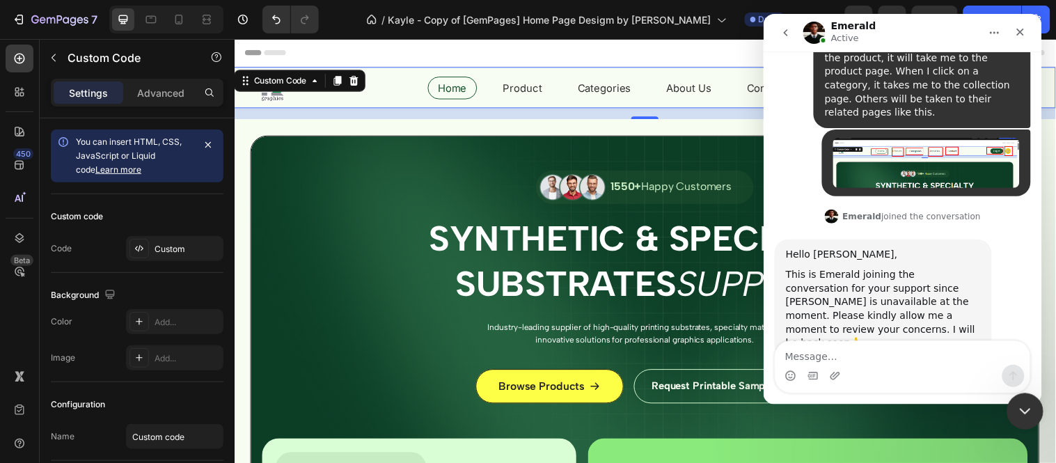
click at [1032, 416] on div "Close Intercom Messenger" at bounding box center [1022, 409] width 33 height 33
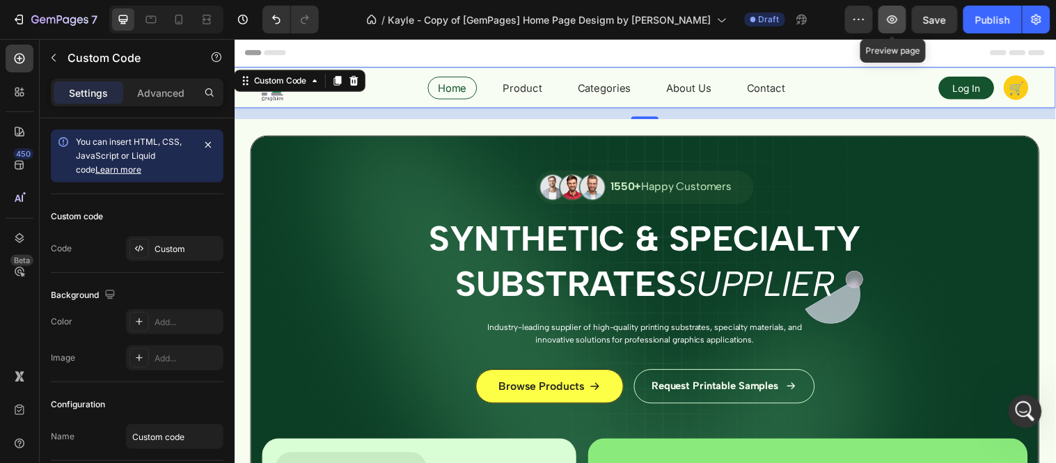
click at [888, 21] on icon "button" at bounding box center [892, 20] width 14 height 14
click at [1032, 410] on div "Open Intercom Messenger" at bounding box center [1023, 409] width 46 height 46
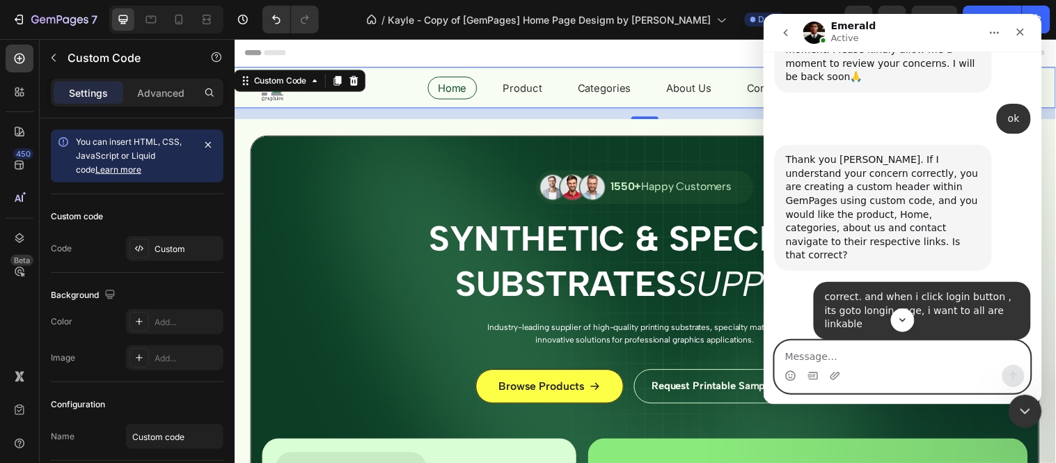
scroll to position [7743, 0]
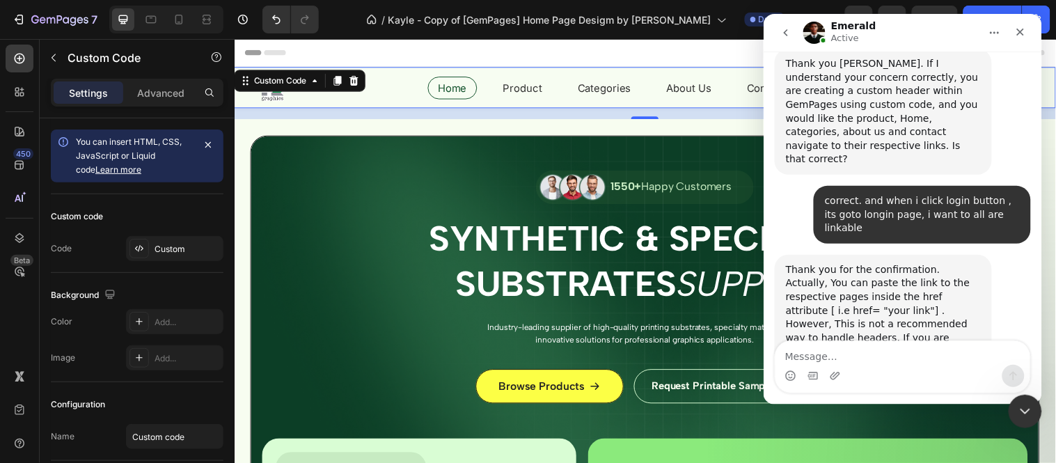
drag, startPoint x: 779, startPoint y: 119, endPoint x: 852, endPoint y: 290, distance: 185.6
copy div "Kindly allow me clarify that when it comes to headers, especially with complex …"
click at [1023, 409] on icon "Close Intercom Messenger" at bounding box center [1022, 409] width 17 height 17
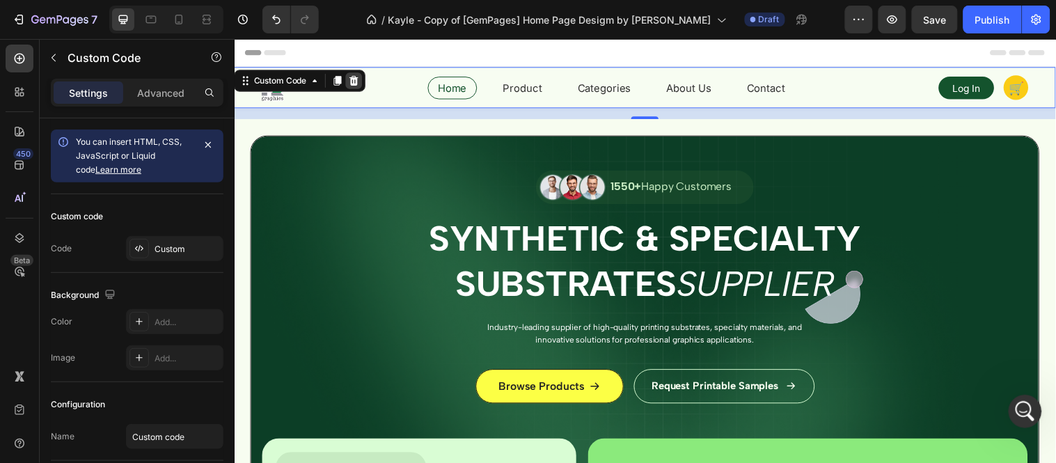
click at [361, 79] on icon at bounding box center [355, 80] width 11 height 11
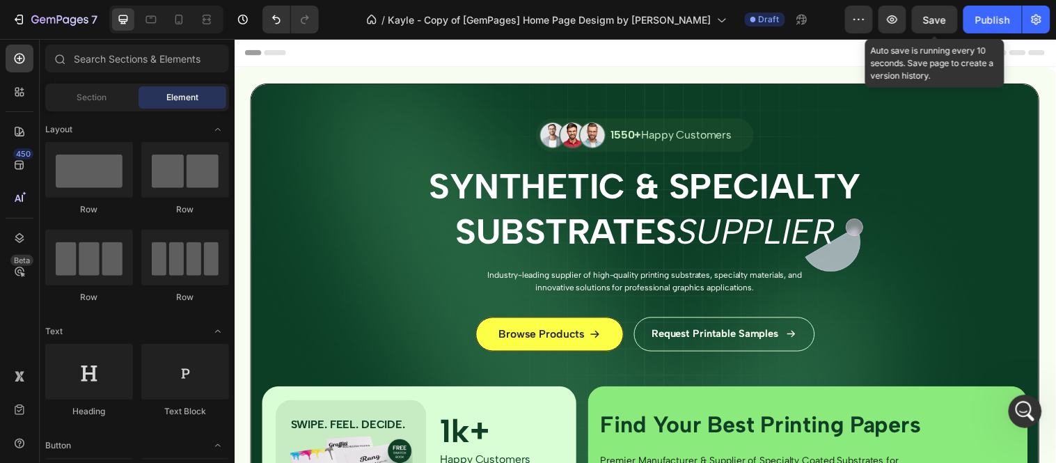
click at [945, 25] on div "Save" at bounding box center [935, 20] width 23 height 15
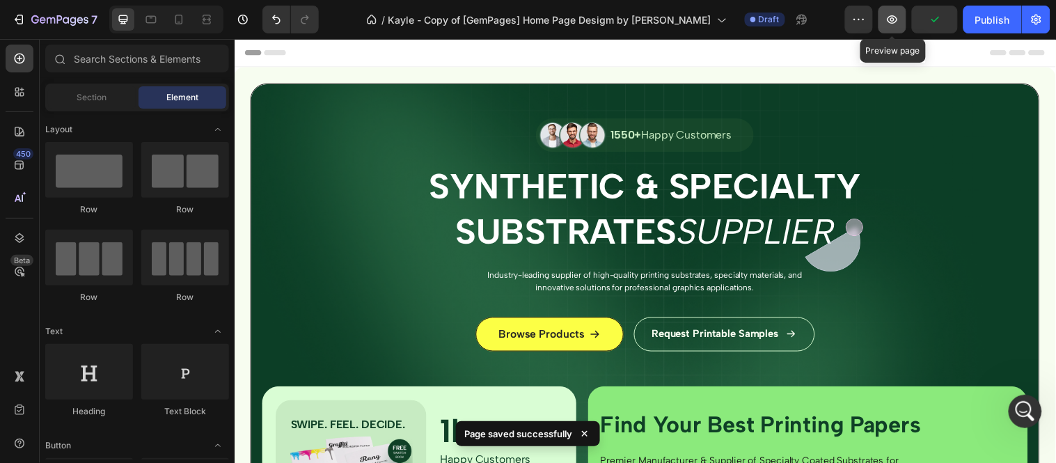
click at [895, 19] on icon "button" at bounding box center [893, 19] width 10 height 8
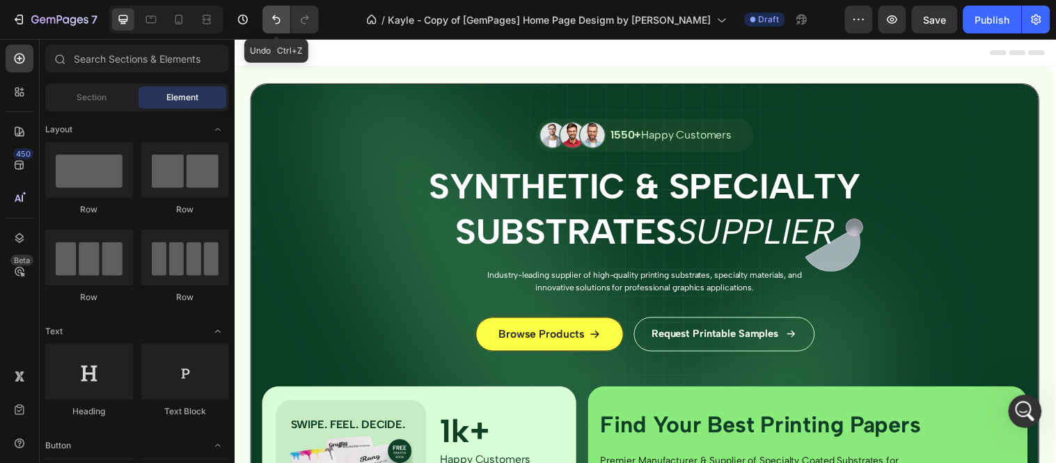
click at [281, 23] on icon "Undo/Redo" at bounding box center [276, 20] width 14 height 14
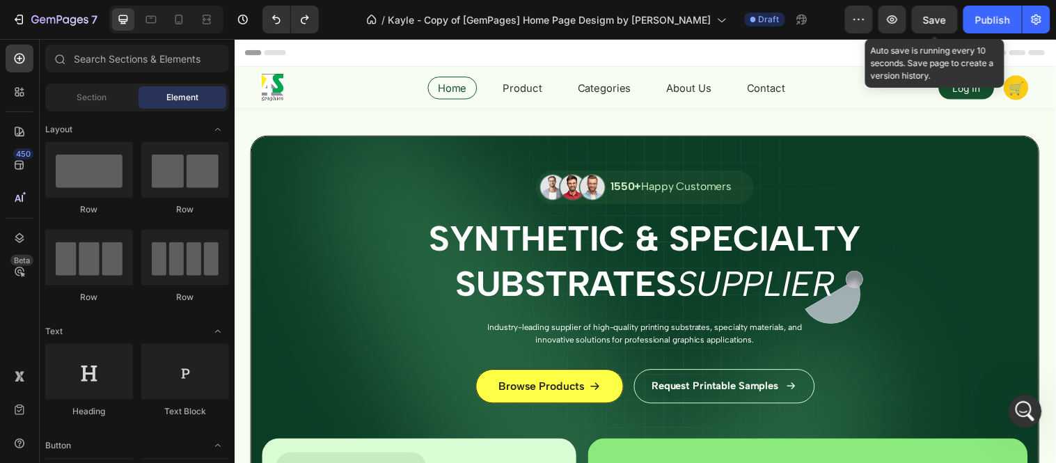
click at [924, 19] on span "Save" at bounding box center [935, 20] width 23 height 12
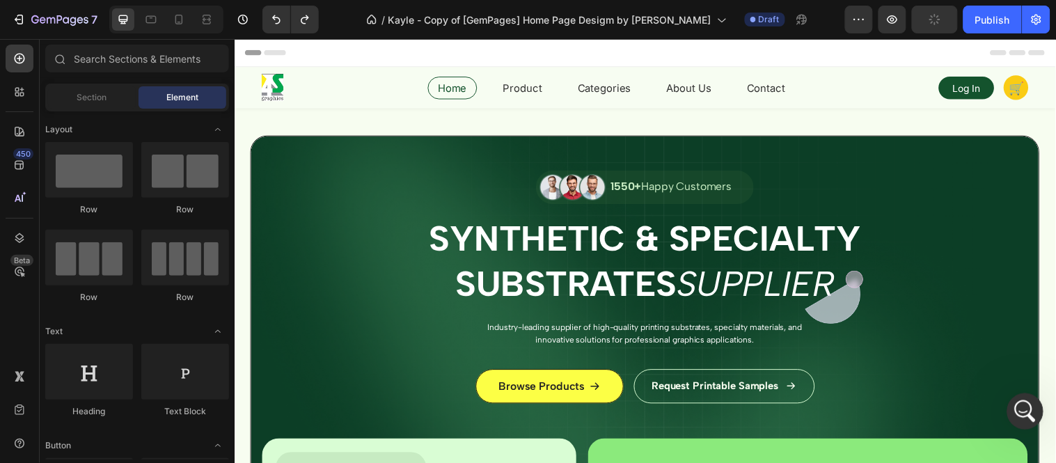
click at [1036, 411] on div "Open Intercom Messenger" at bounding box center [1023, 409] width 46 height 46
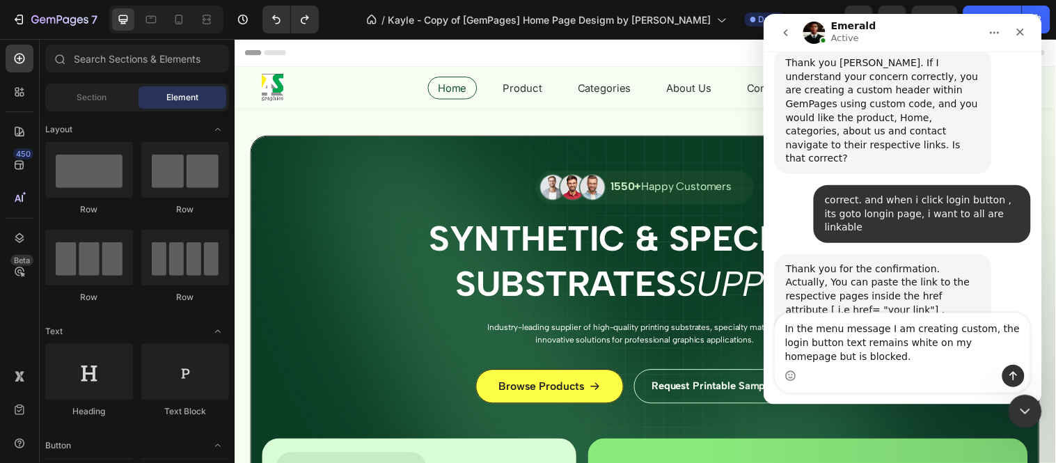
scroll to position [7772, 0]
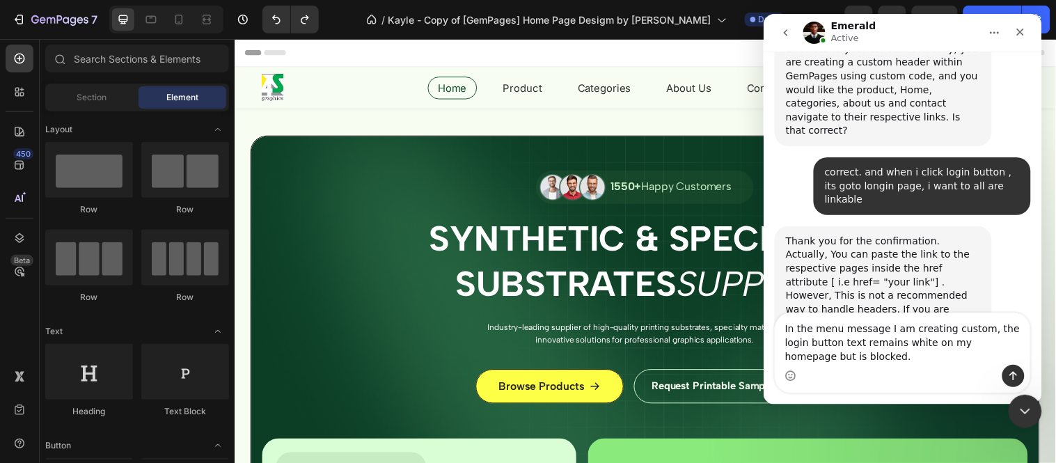
click at [972, 341] on textarea "In the menu message I am creating custom, the login button text remains white o…" at bounding box center [902, 339] width 255 height 52
click at [920, 340] on textarea "In the menu message I am creating custom, the login button text remains white o…" at bounding box center [902, 339] width 255 height 52
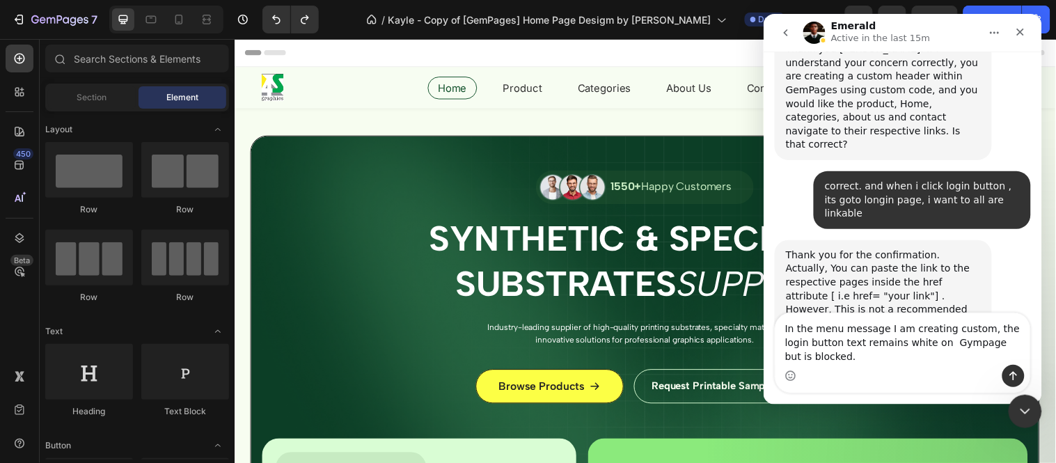
click at [1018, 355] on textarea "In the menu message I am creating custom, the login button text remains white o…" at bounding box center [902, 339] width 255 height 52
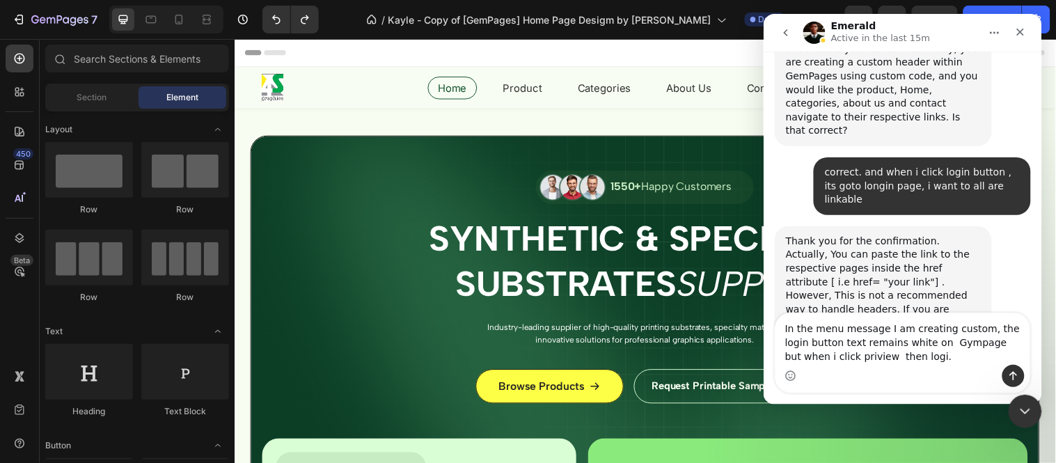
type textarea "In the menu message I am creating custom, the login button text remains white o…"
click at [1016, 30] on icon "Close" at bounding box center [1019, 31] width 11 height 11
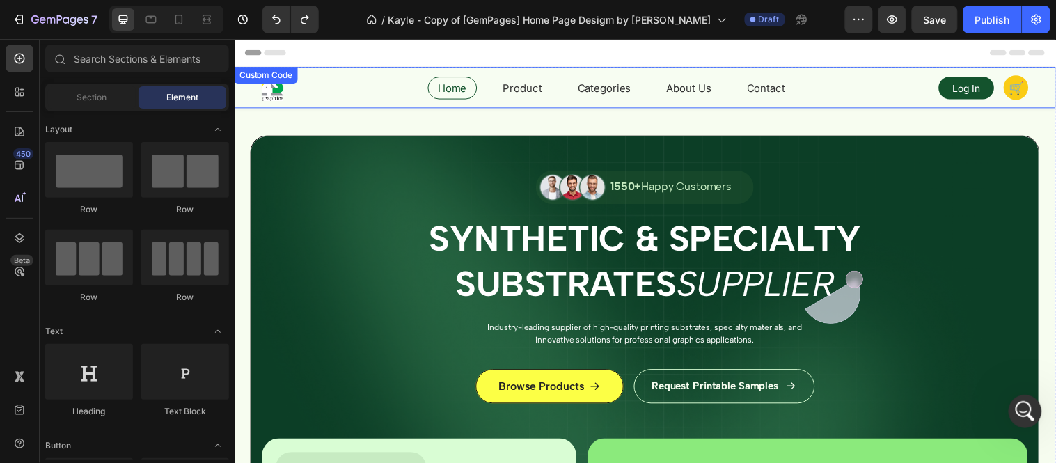
click at [362, 77] on div "Home Product Categories About Us Contact Log In 🛒" at bounding box center [652, 88] width 780 height 28
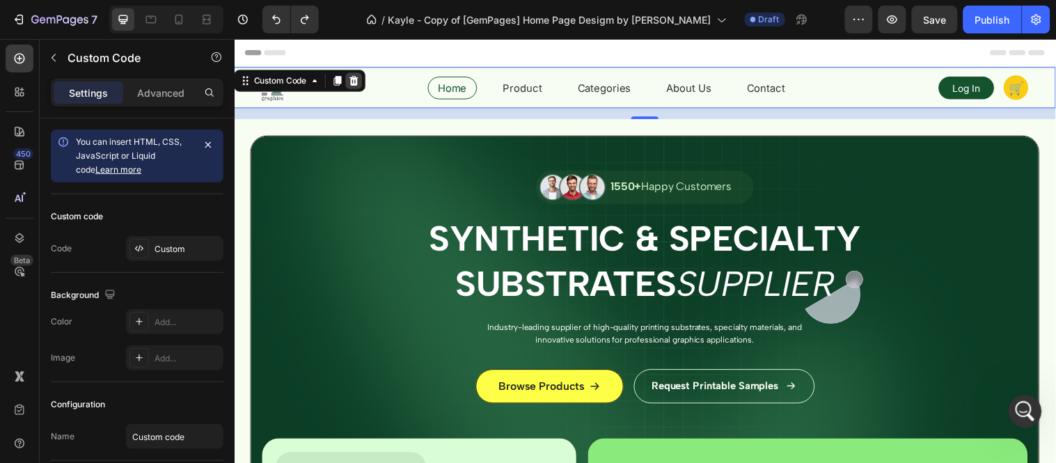
click at [363, 81] on div at bounding box center [355, 80] width 17 height 17
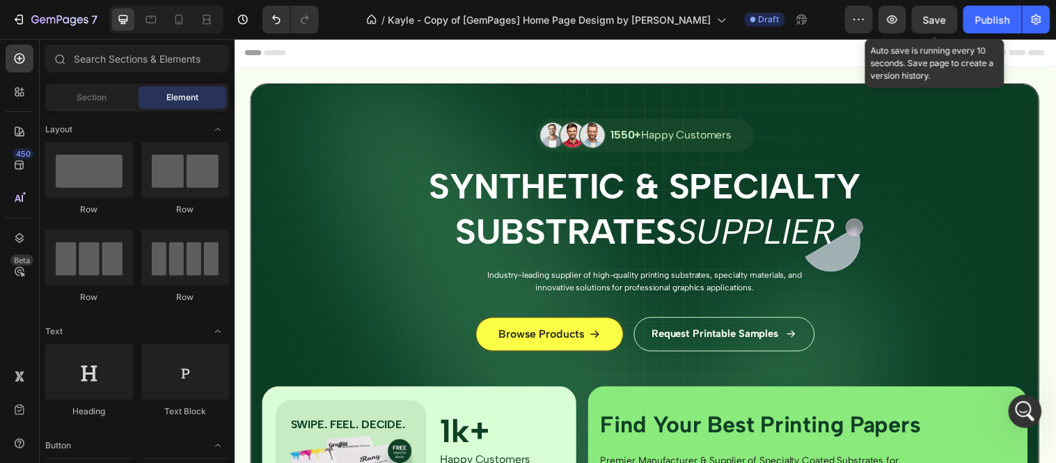
click at [934, 23] on span "Save" at bounding box center [935, 20] width 23 height 12
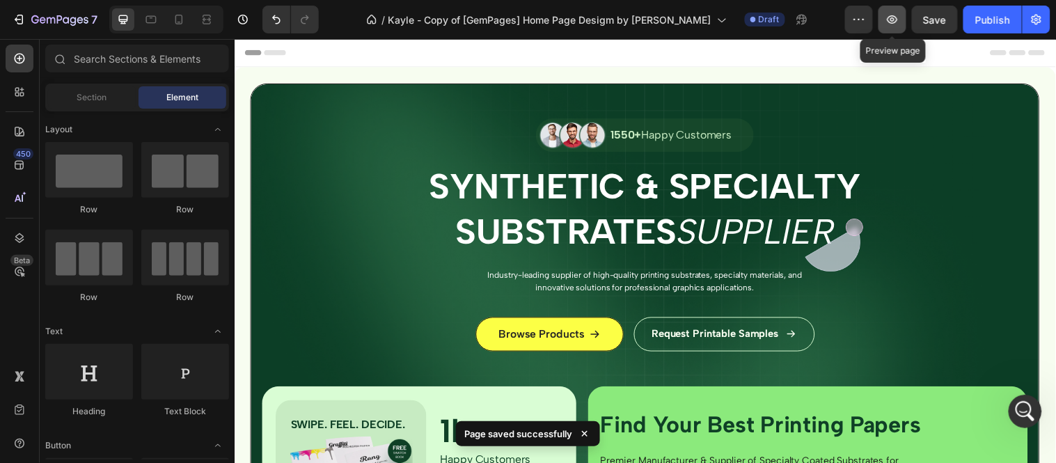
click at [904, 24] on button "button" at bounding box center [893, 20] width 28 height 28
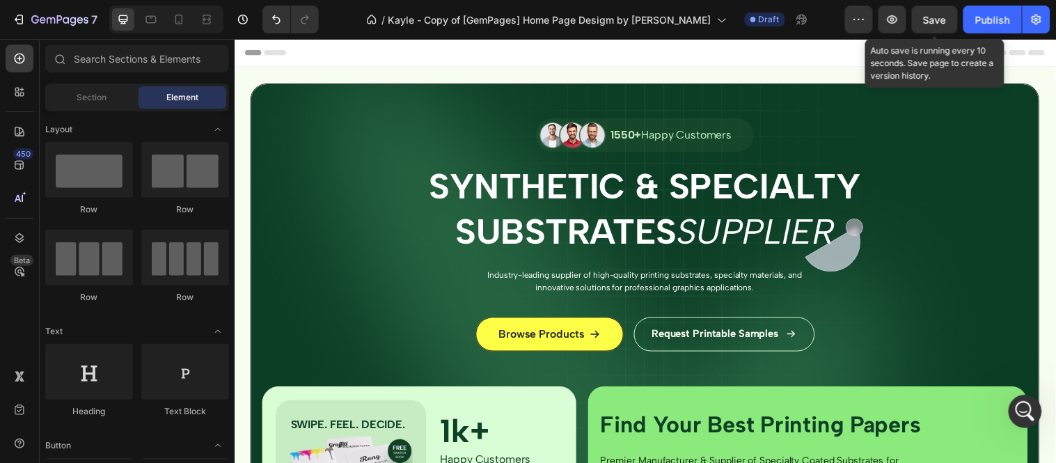
click at [938, 22] on span "Save" at bounding box center [935, 20] width 23 height 12
